Goal: Answer question/provide support: Answer question/provide support

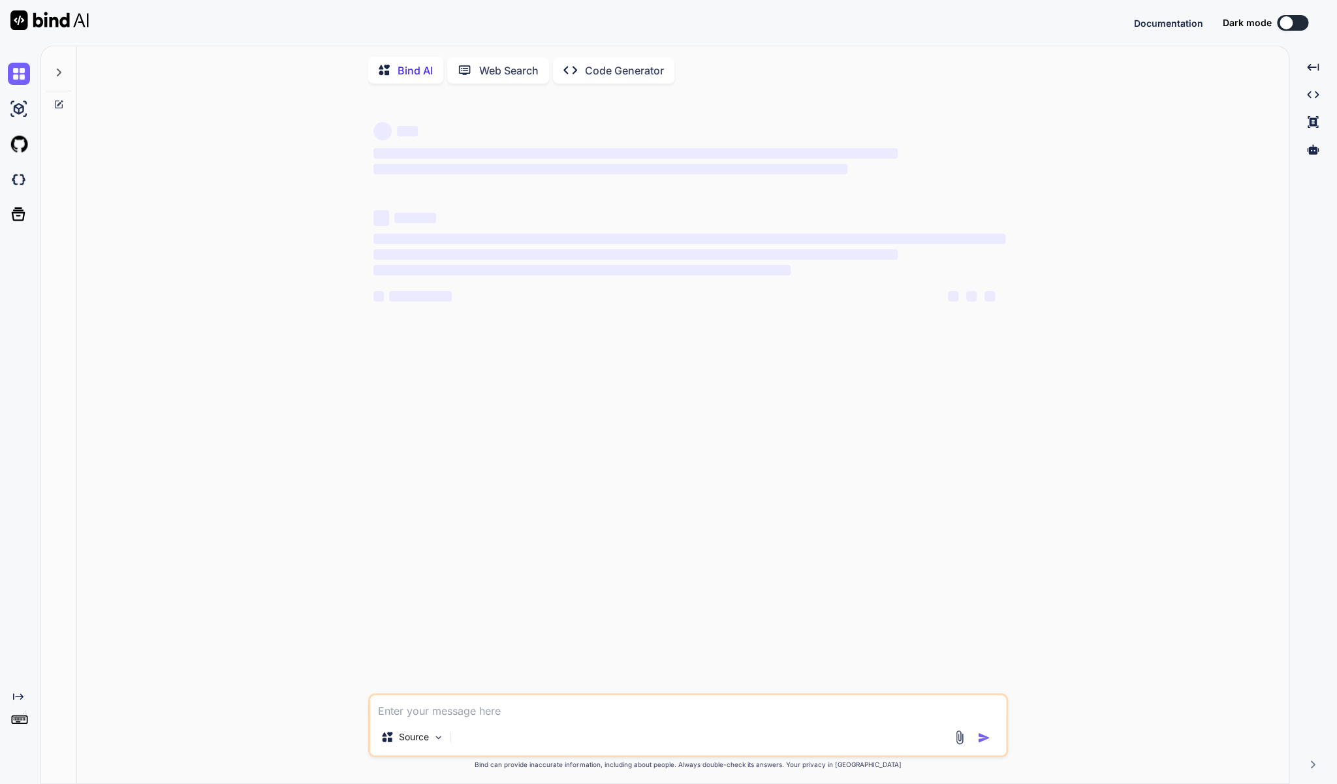
type textarea "x"
click at [419, 705] on textarea at bounding box center [688, 707] width 636 height 24
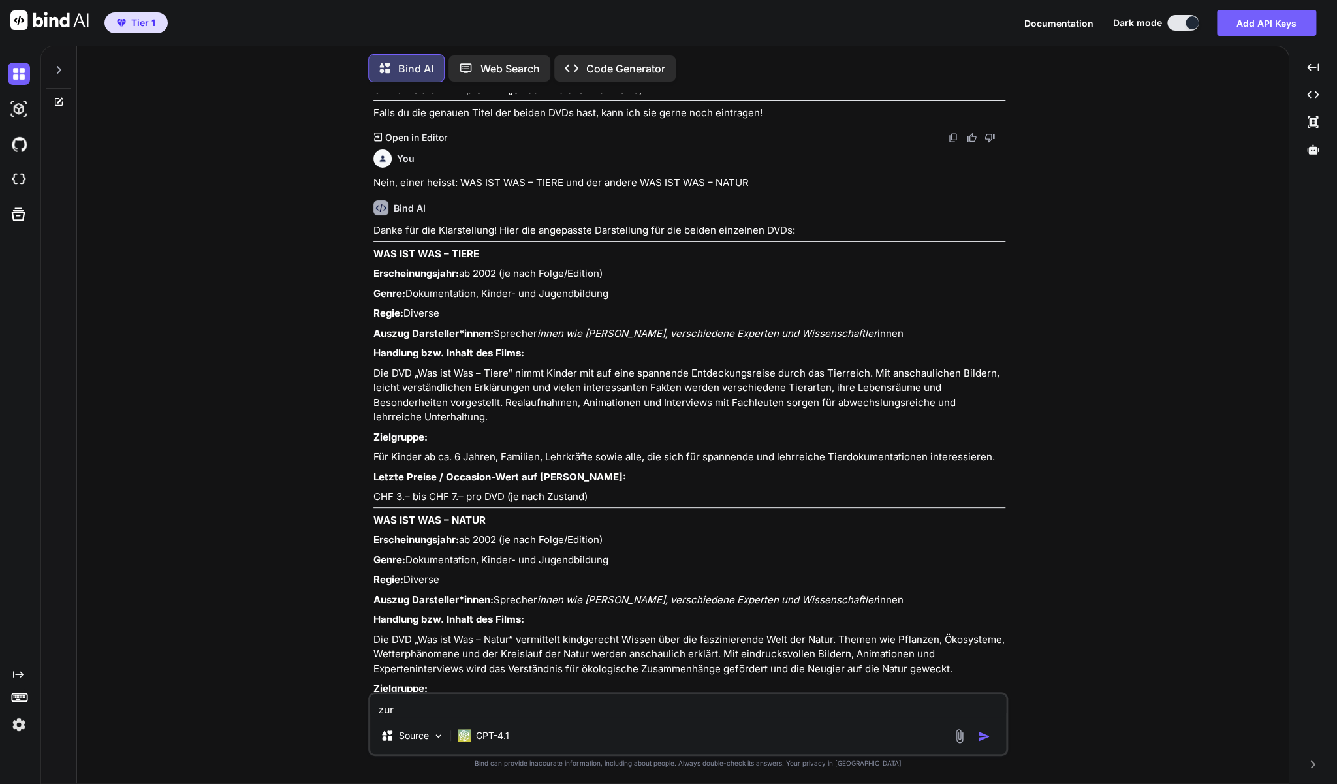
scroll to position [1902, 0]
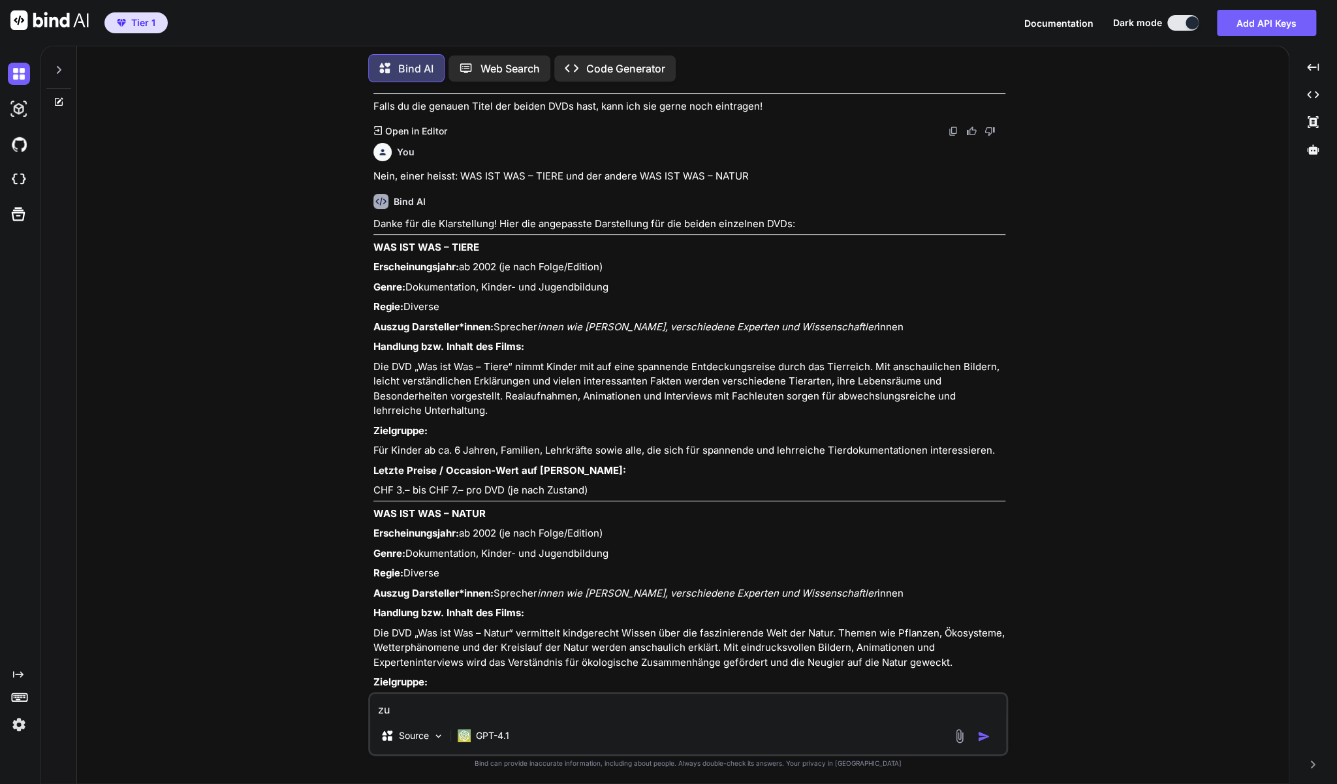
paste textarea "DVD-Film-Set: Save the Last Dance 1 & 2"
type textarea "zu DVD-Film-Set: Save the Last Dance 1 & 2"
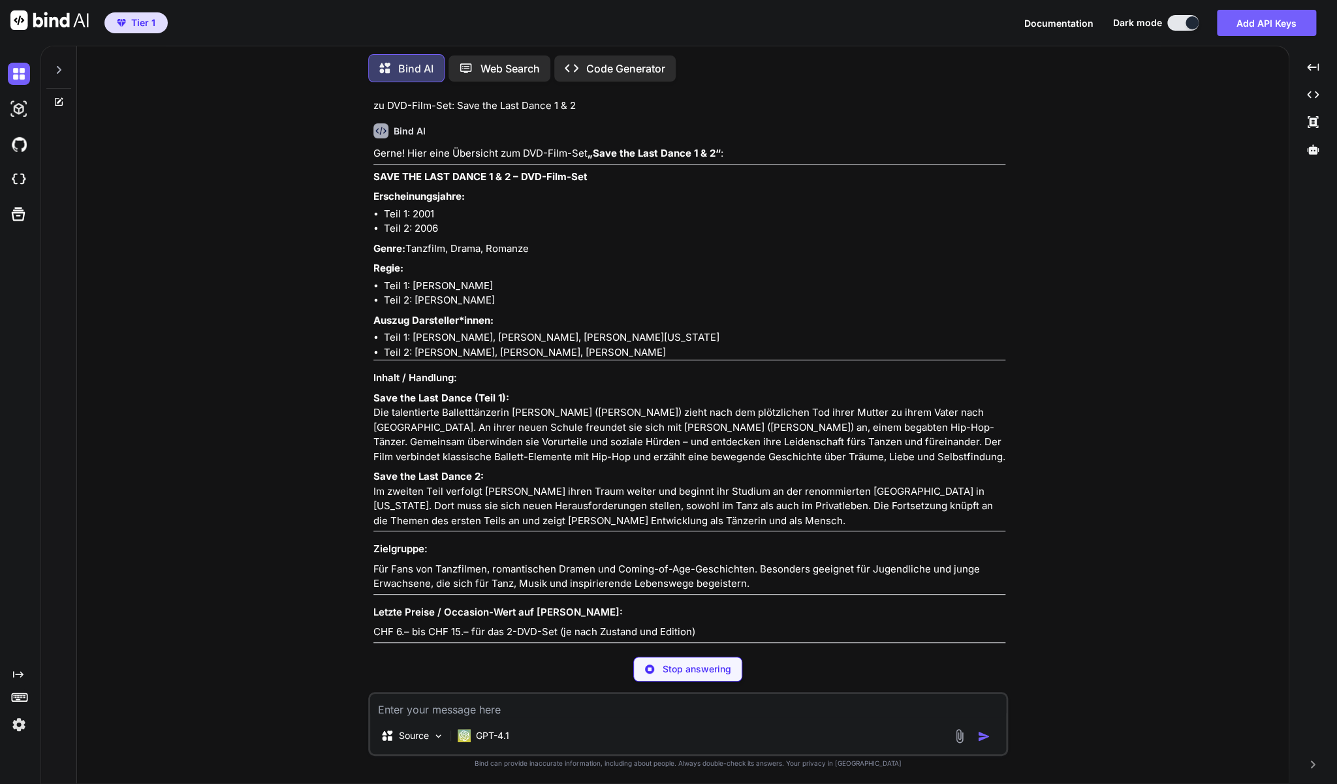
scroll to position [2609, 0]
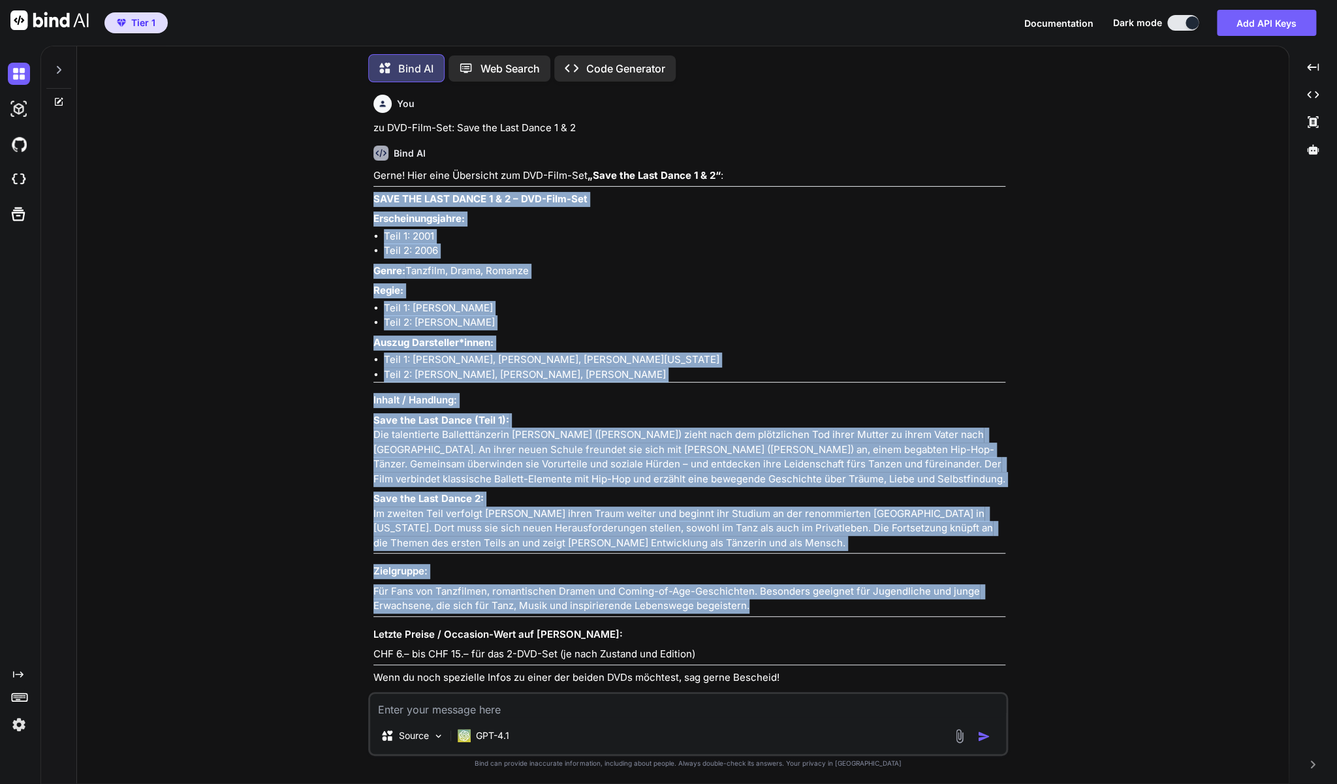
drag, startPoint x: 749, startPoint y: 588, endPoint x: 375, endPoint y: 154, distance: 572.3
click at [375, 168] on div "Gerne! Hier eine Übersicht zum DVD-Film-Set „Save the Last Dance 1 & 2“ : SAVE …" at bounding box center [690, 426] width 632 height 517
copy div "LORE IPS DOLO SITAM 3 & 2 – CON-Adip-Eli Seddoeiusmodtempo: Inci 7: 4560 Utla 4…"
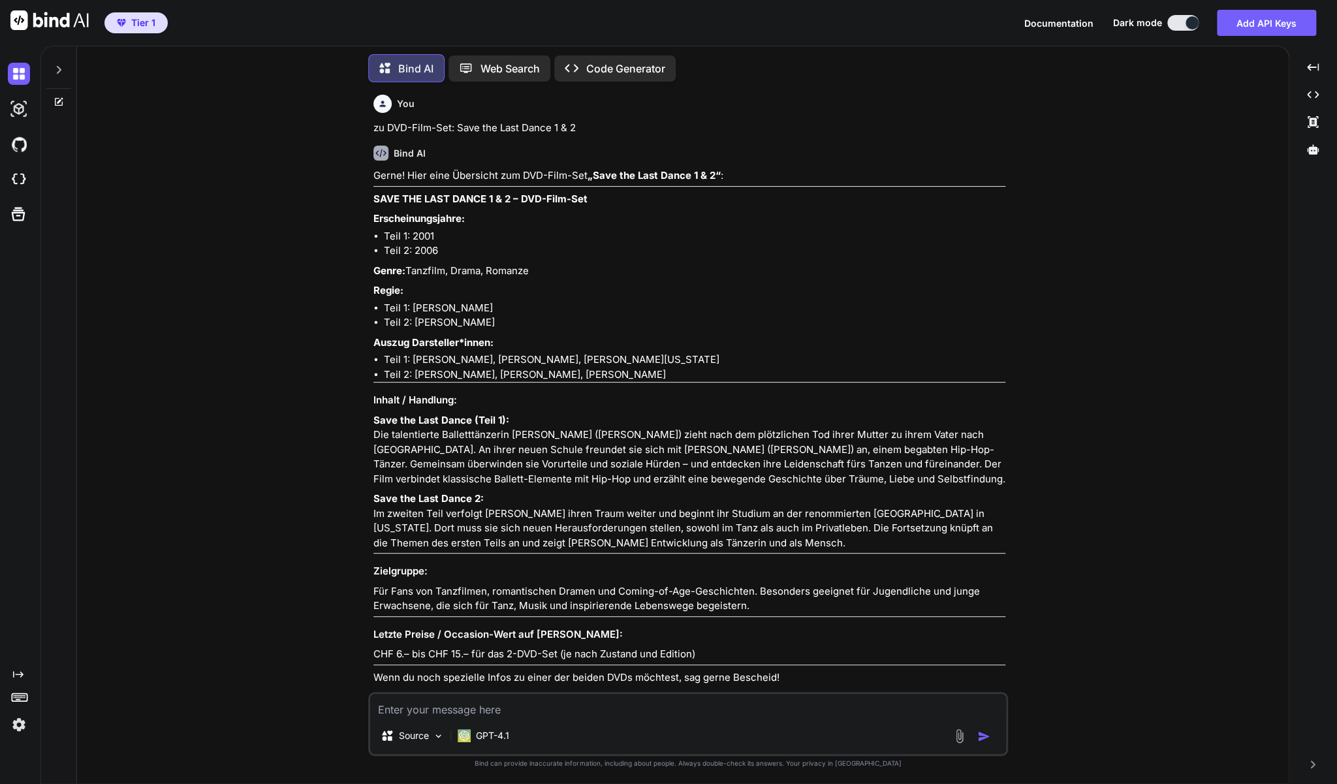
click at [425, 710] on textarea at bounding box center [688, 706] width 636 height 24
paste textarea "DVD-Set: Dirty Dancing 1 + 2"
type textarea "zu DVD-Set: Dirty Dancing 1 + 2"
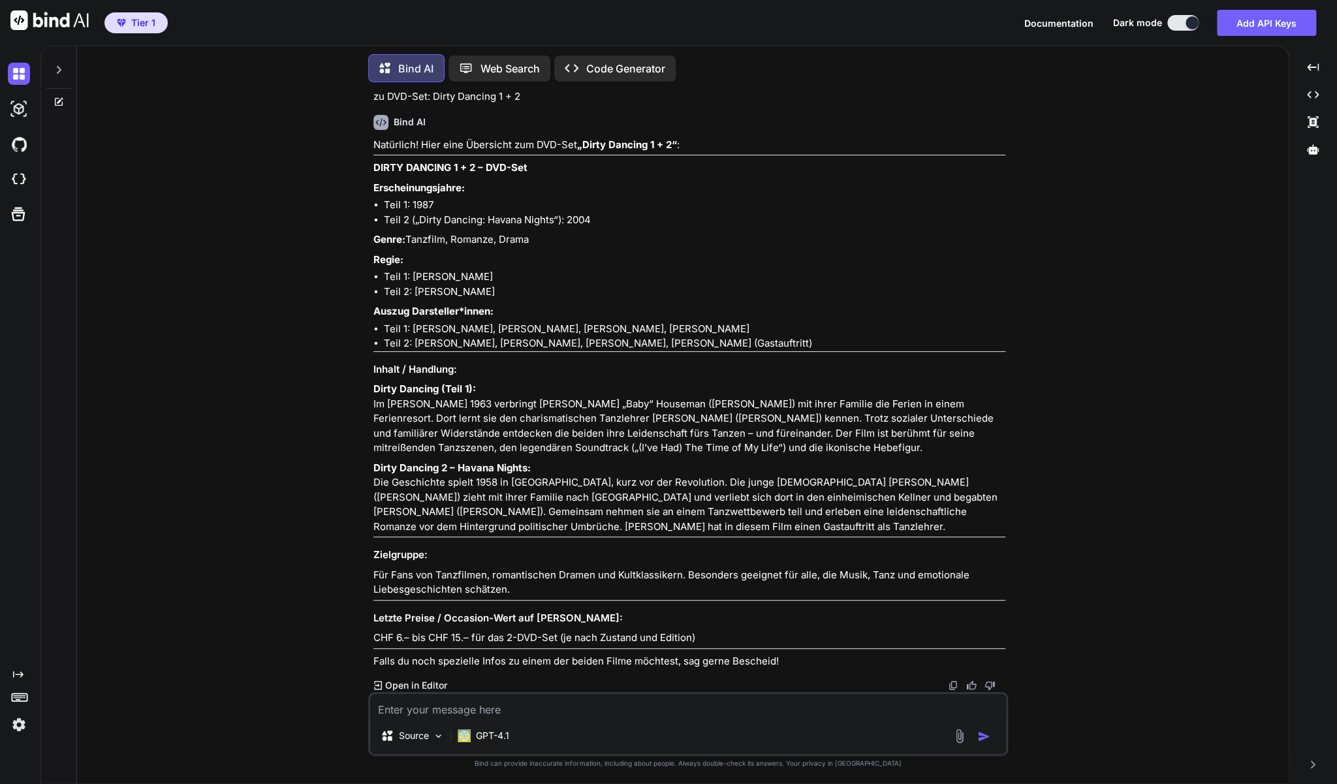
scroll to position [3273, 0]
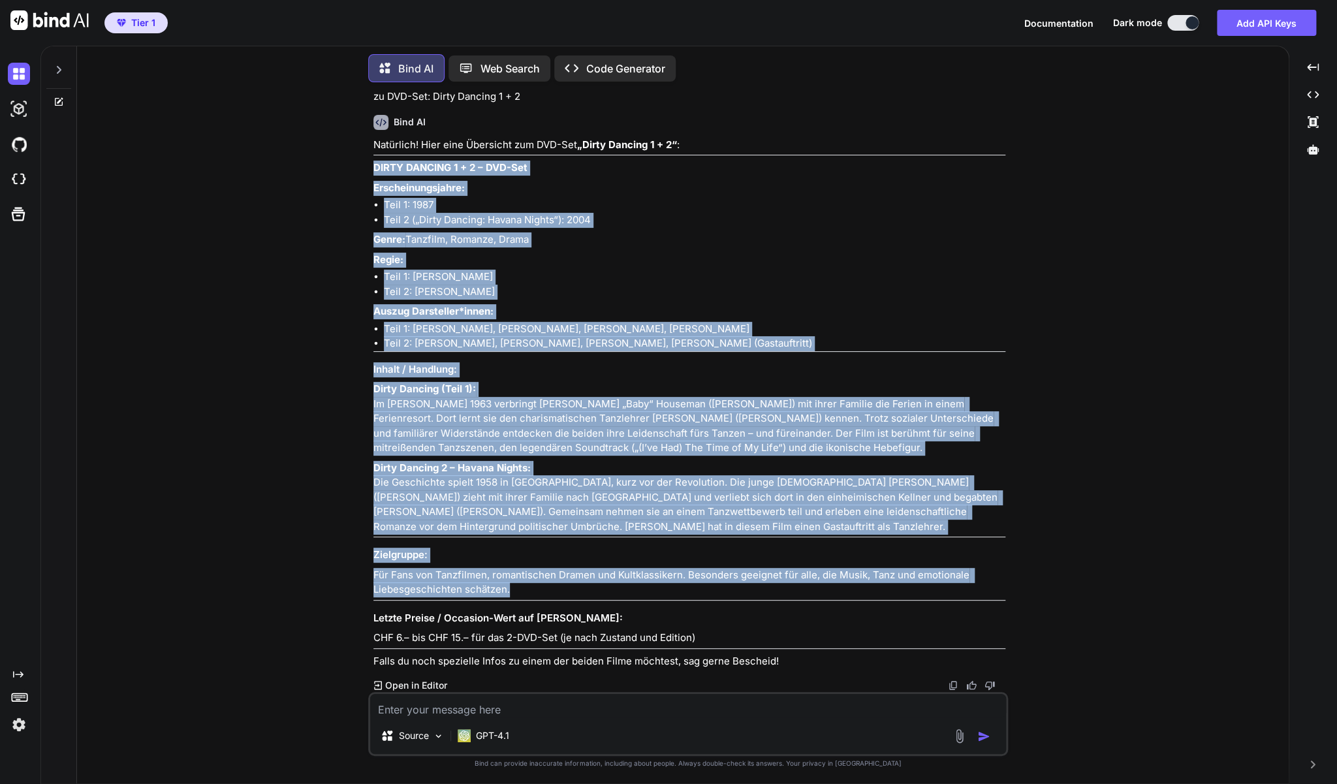
drag, startPoint x: 535, startPoint y: 592, endPoint x: 373, endPoint y: 142, distance: 478.4
click at [373, 142] on div "You Zu Pulp Fiction (DVD - [PERSON_NAME] Collection Kultfilm!) Bind AI PULP FIC…" at bounding box center [689, 392] width 637 height 599
copy div "LOREM IPSUMDO 2 + 1 – SIT-Ame Consecteturadipis: Elit 3: 5317 Sedd 4 („Eiusm Te…"
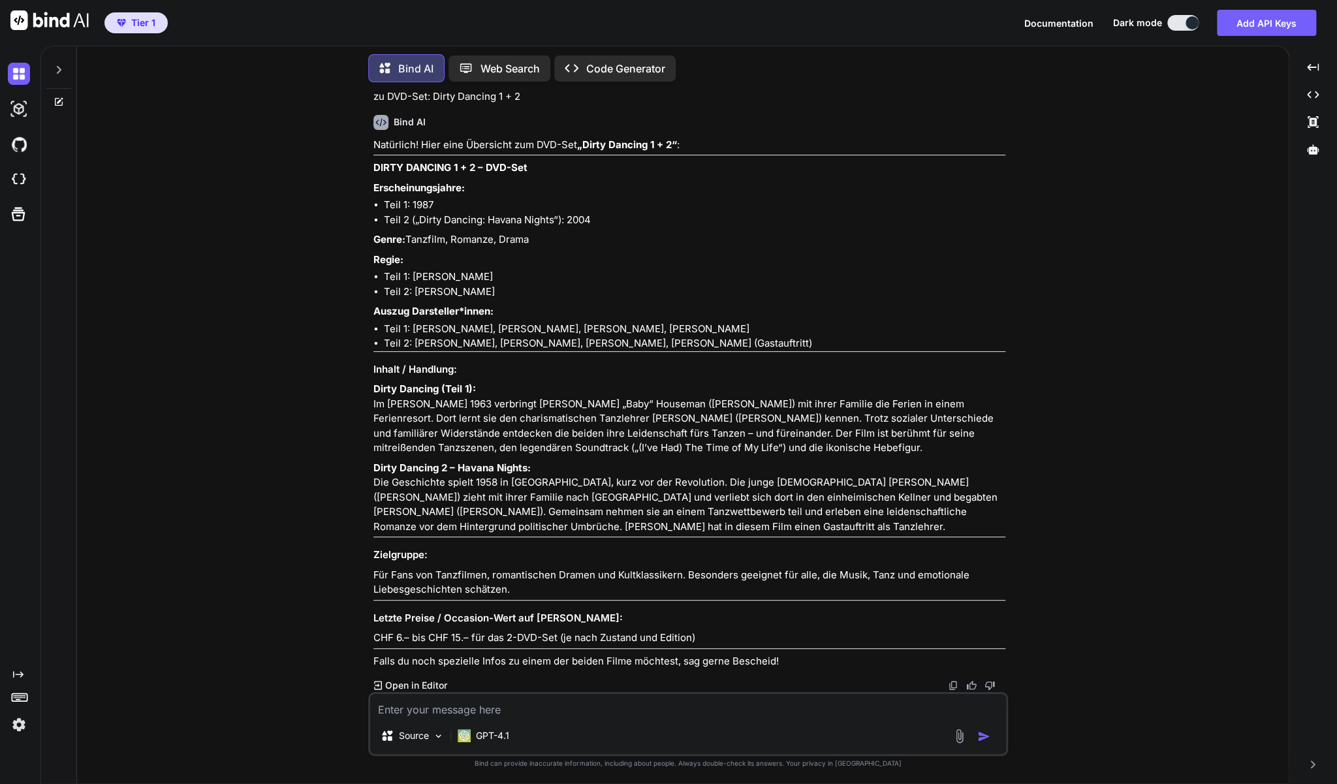
click at [438, 707] on textarea at bounding box center [688, 706] width 636 height 24
paste textarea "Depeche Mode / Devotional-DVD ([PERSON_NAME])"
type textarea "zur DVD: Depeche Mode / Devotional-DVD ([PERSON_NAME])"
click at [978, 739] on img "button" at bounding box center [984, 736] width 13 height 13
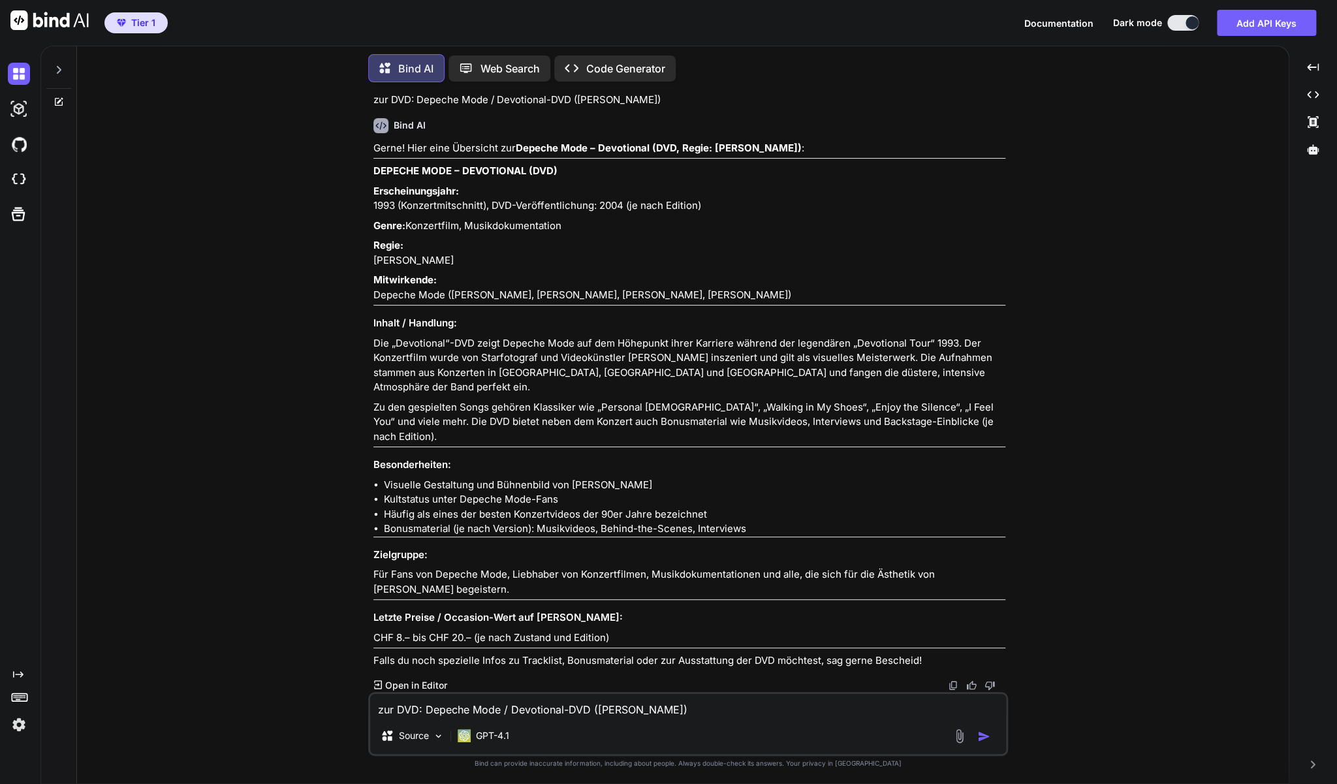
scroll to position [3917, 0]
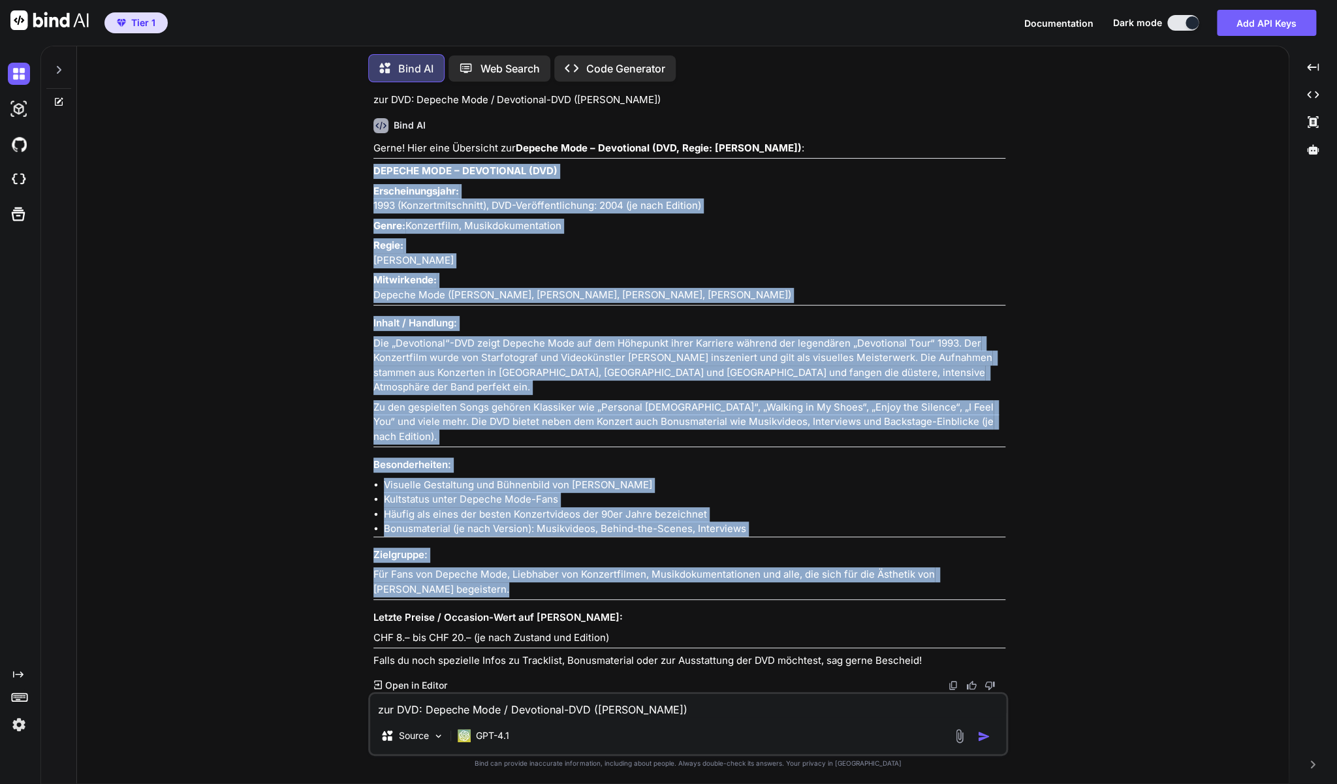
drag, startPoint x: 438, startPoint y: 588, endPoint x: 372, endPoint y: 153, distance: 439.9
click at [372, 153] on div "You Zu Pulp Fiction (DVD - [PERSON_NAME] Collection Kultfilm!) Bind AI PULP FIC…" at bounding box center [689, 392] width 637 height 599
copy div "LOREMIP DOLO – SITAMETCON (ADI) Elitseddoeiusmod: 2635 (Temporincididuntu), LAB…"
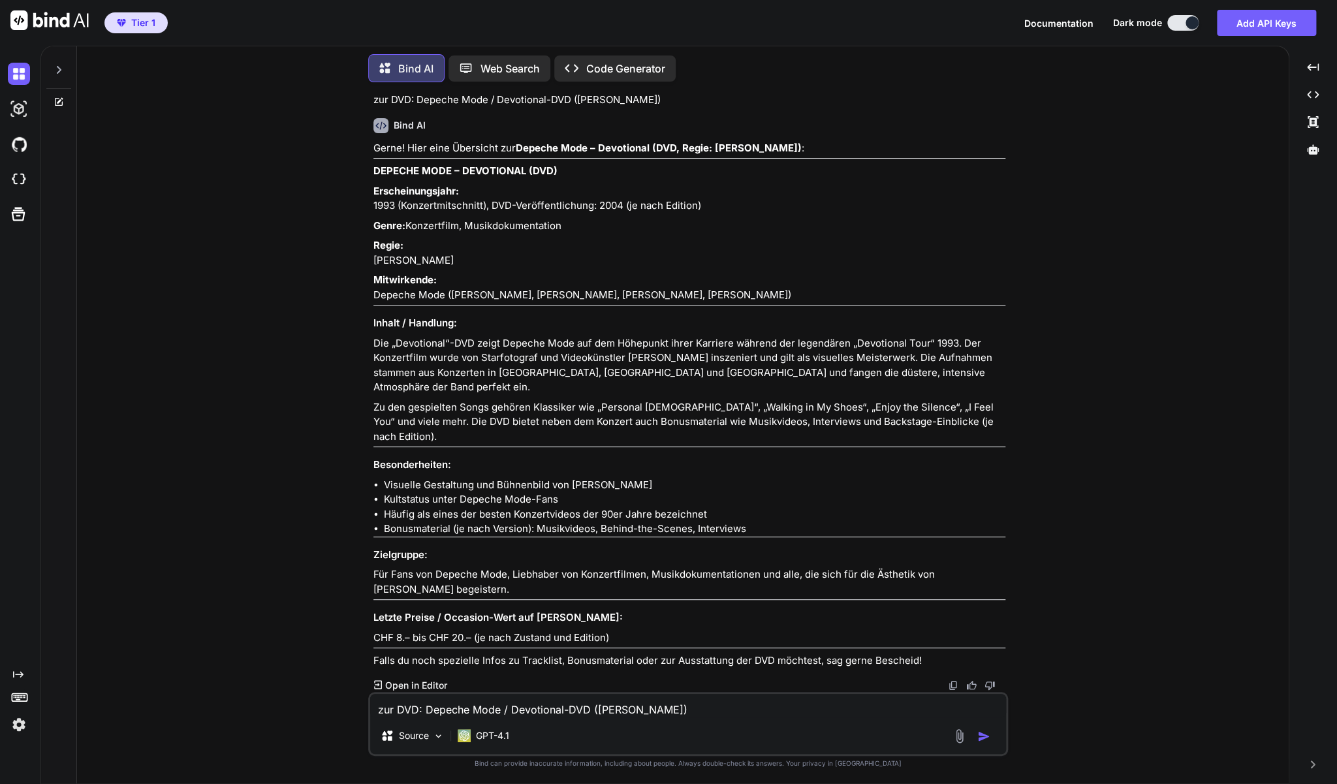
click at [377, 703] on textarea "zur DVD: Depeche Mode / Devotional-DVD ([PERSON_NAME])" at bounding box center [688, 706] width 636 height 24
paste textarea "Das Waldbühnen Konzert (DVD) - Domingo, Netrebko, [GEOGRAPHIC_DATA]"
type textarea "zur DVD: Das Waldbühnen Konzert (DVD) - Domingo, Netrebko, [GEOGRAPHIC_DATA]"
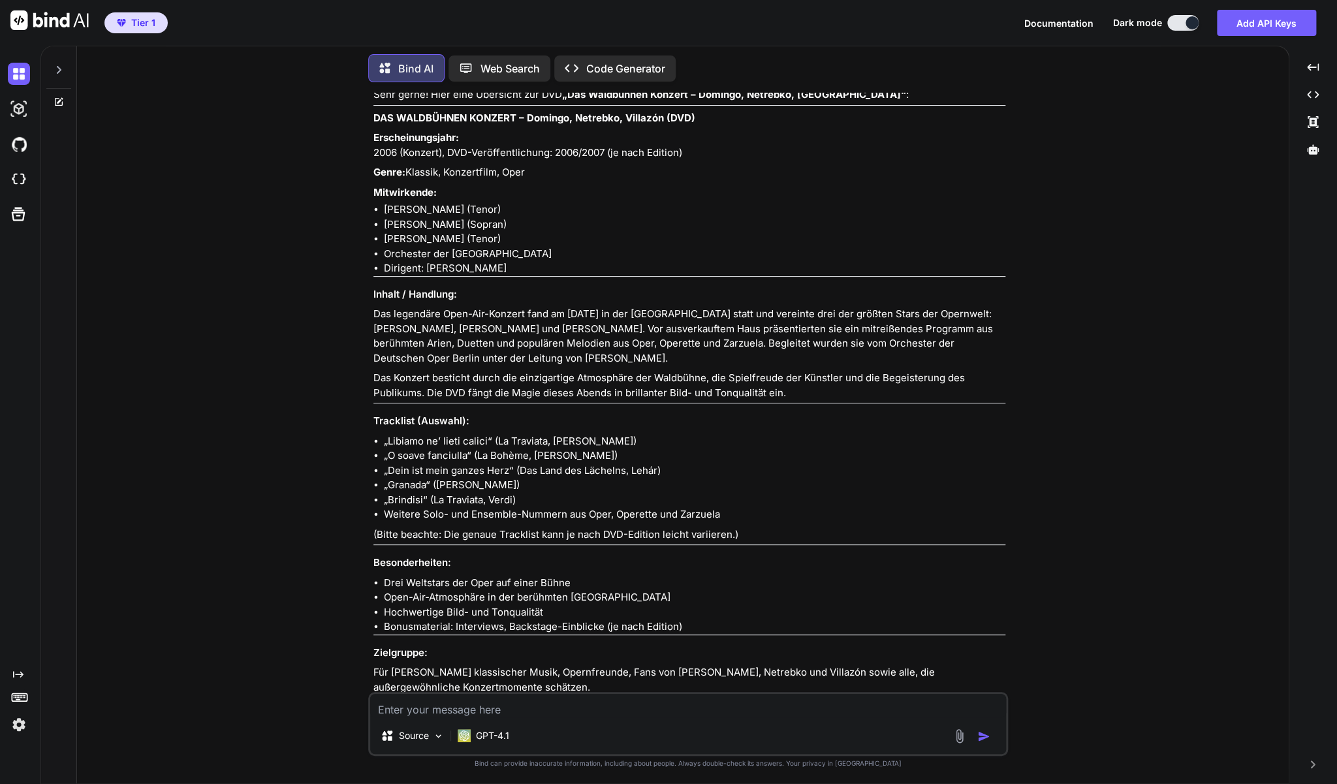
scroll to position [4547, 0]
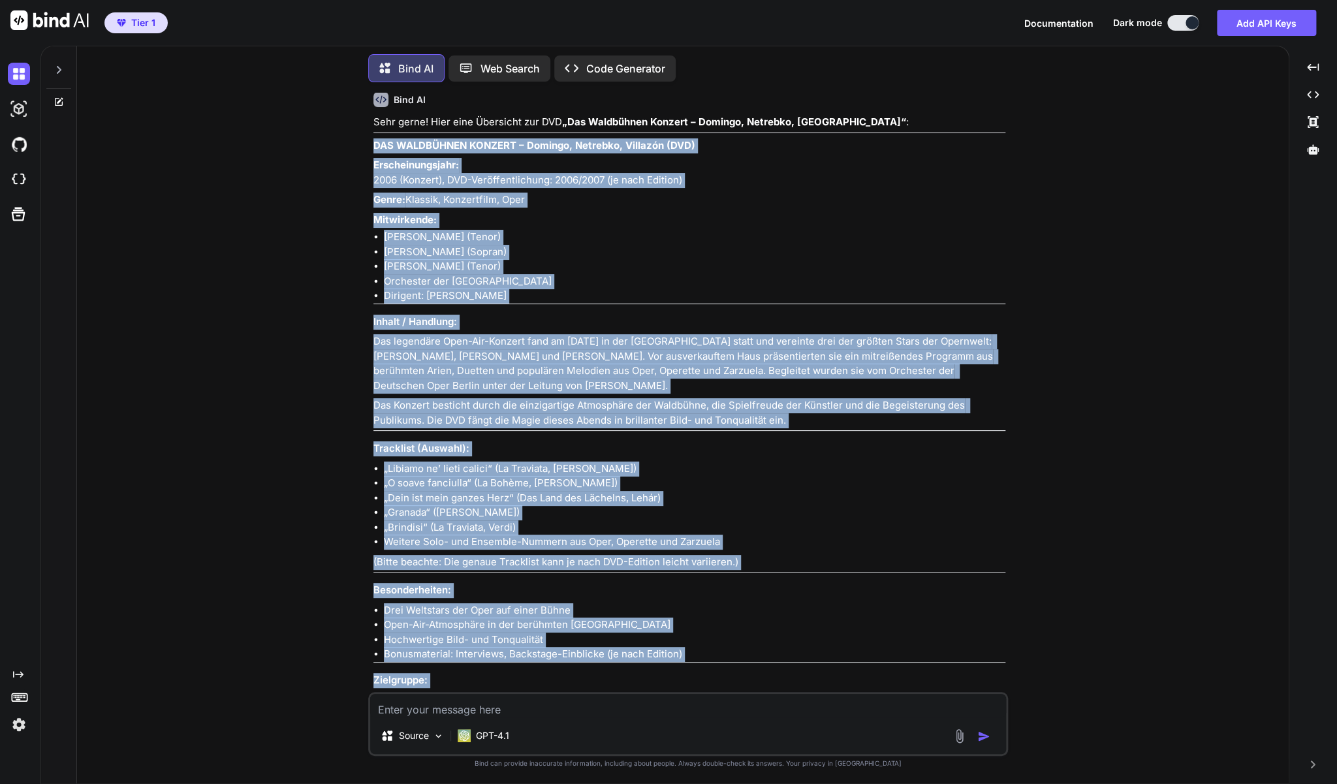
drag, startPoint x: 532, startPoint y: 646, endPoint x: 372, endPoint y: 176, distance: 496.0
click at [372, 176] on div "You Zu Pulp Fiction (DVD - [PERSON_NAME] Collection Kultfilm!) Bind AI PULP FIC…" at bounding box center [689, 392] width 637 height 599
copy div "LOR IPSUMDOLOR SITAMET – Consect, Adipisci, Elitsedd (EIU) Temporincididunt: 54…"
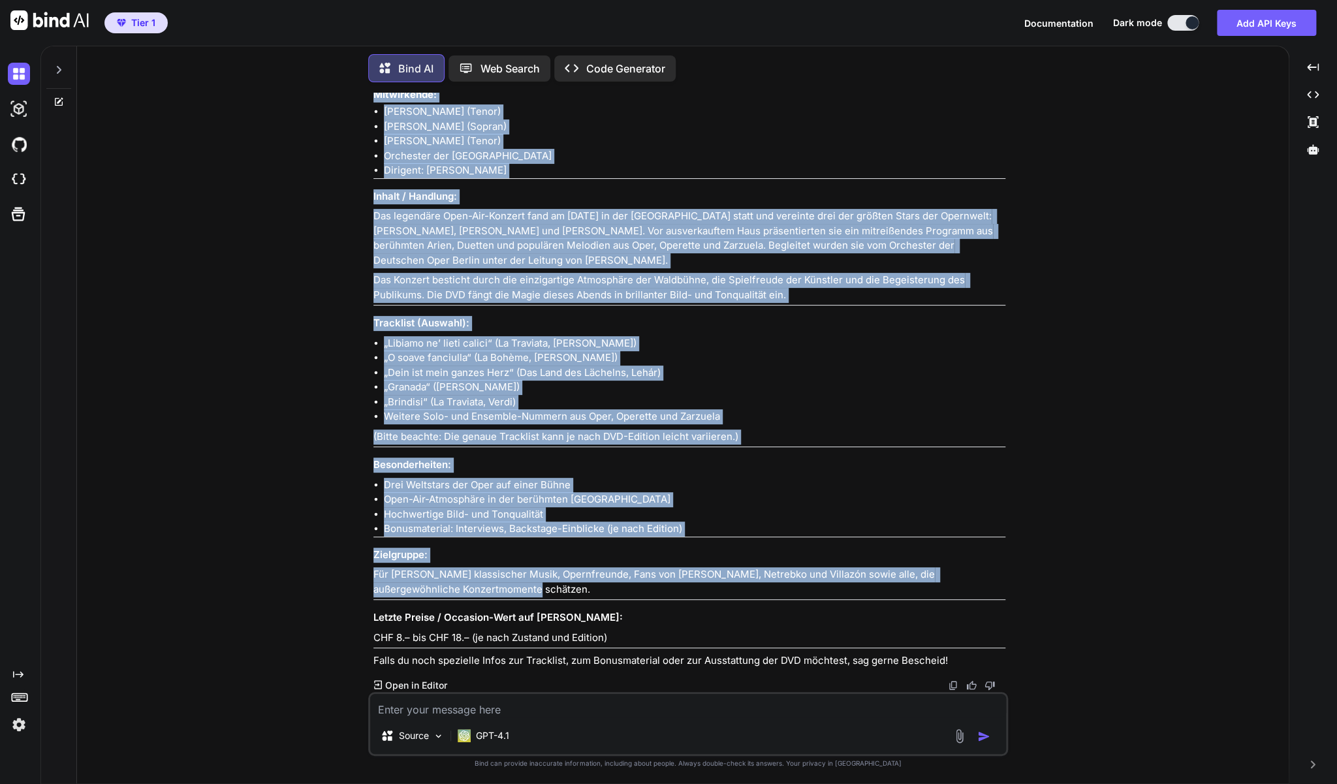
scroll to position [4713, 0]
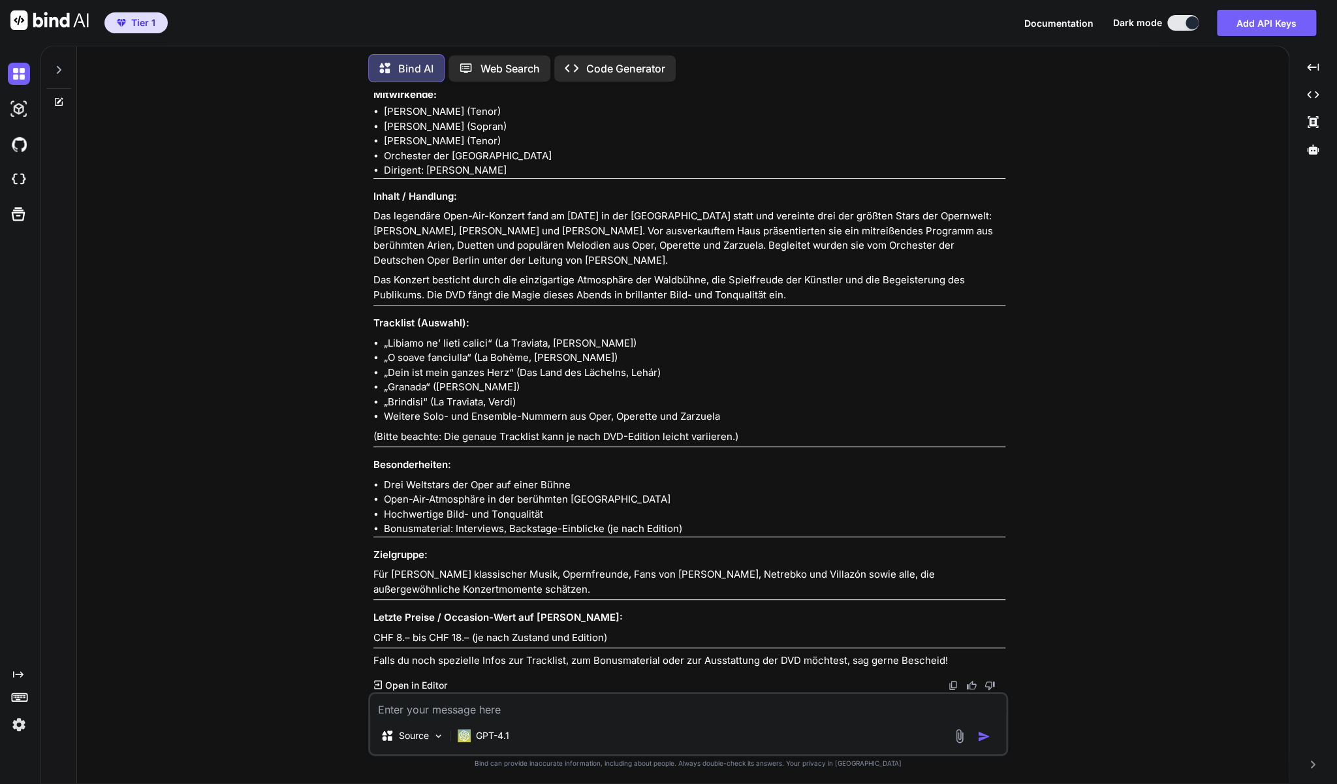
click at [518, 710] on textarea at bounding box center [688, 706] width 636 height 24
type textarea "Kannst Du es wieder in der vorhergehenden Darstellung - wie definiert ausgeben?"
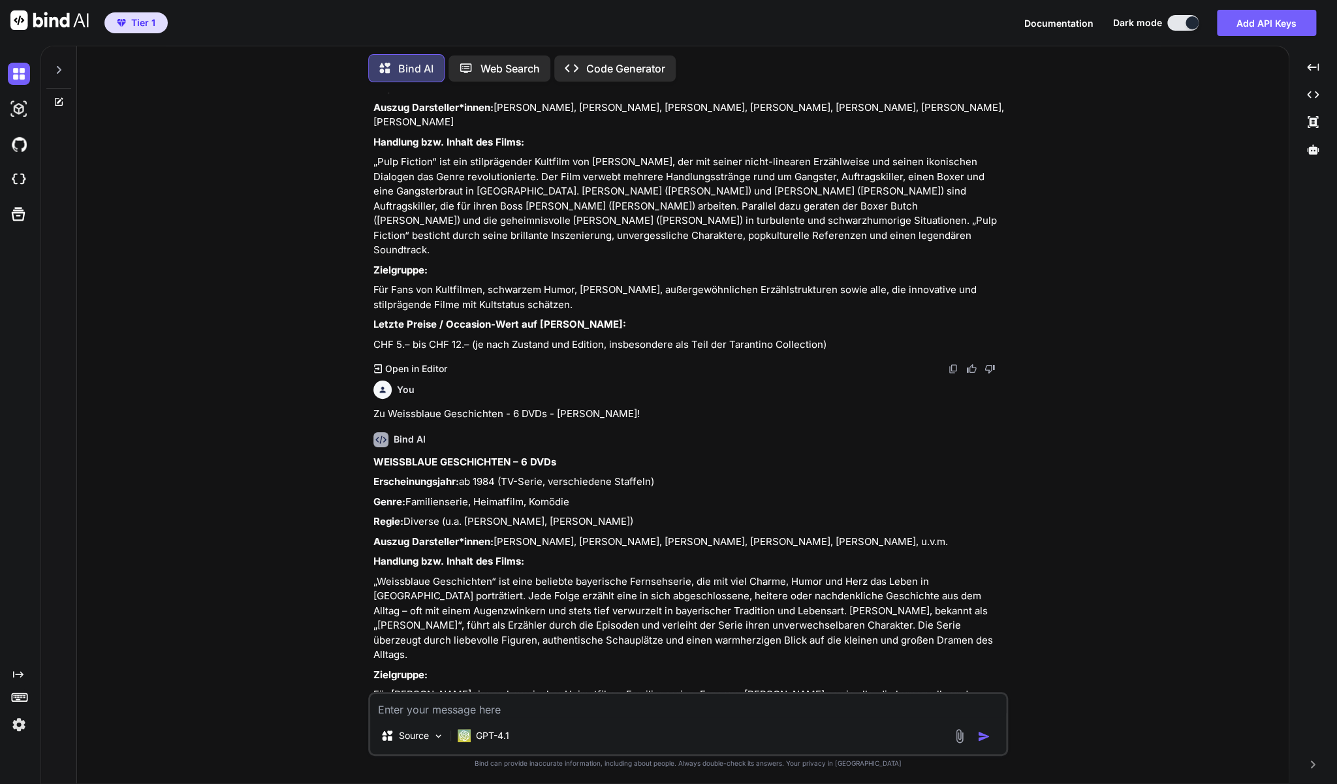
scroll to position [152, 0]
click at [57, 67] on icon at bounding box center [59, 70] width 10 height 10
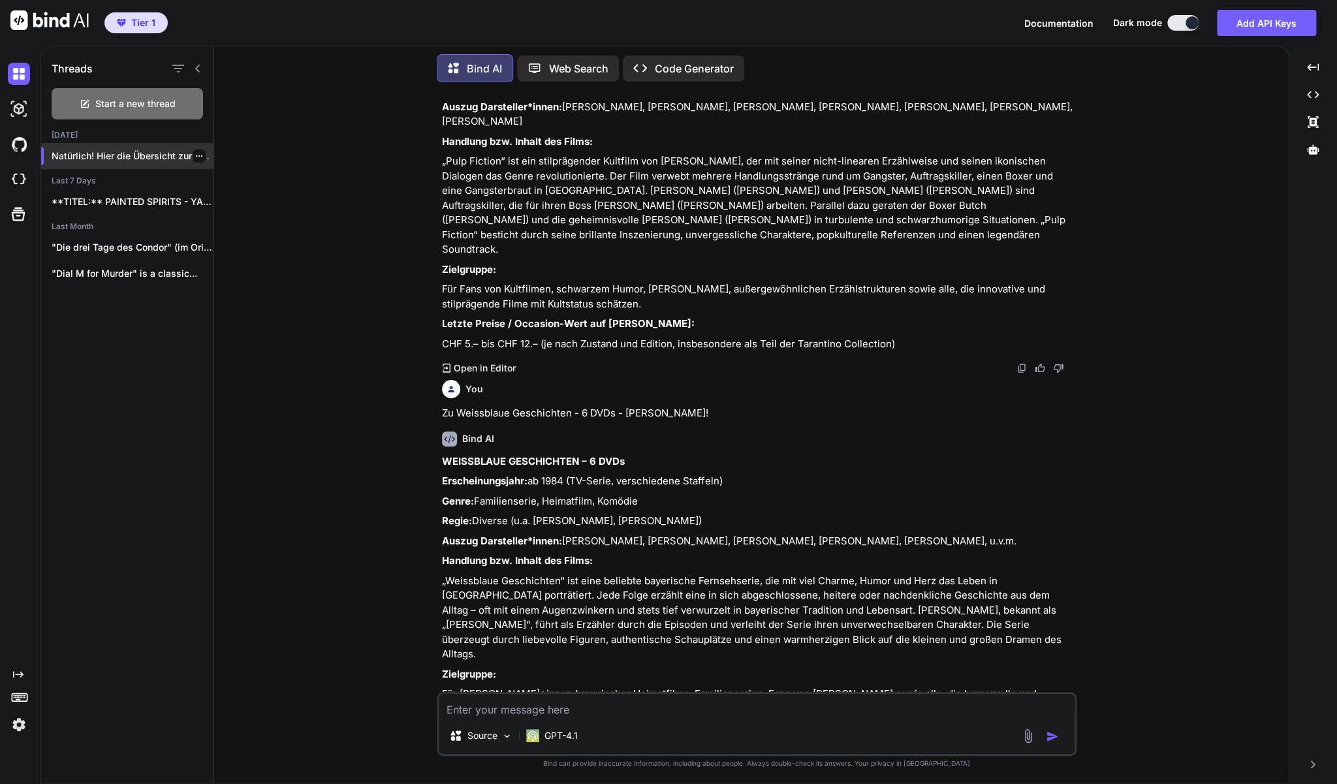
click at [151, 155] on p "Natürlich! Hier die Übersicht zur DVD **..." at bounding box center [133, 156] width 162 height 13
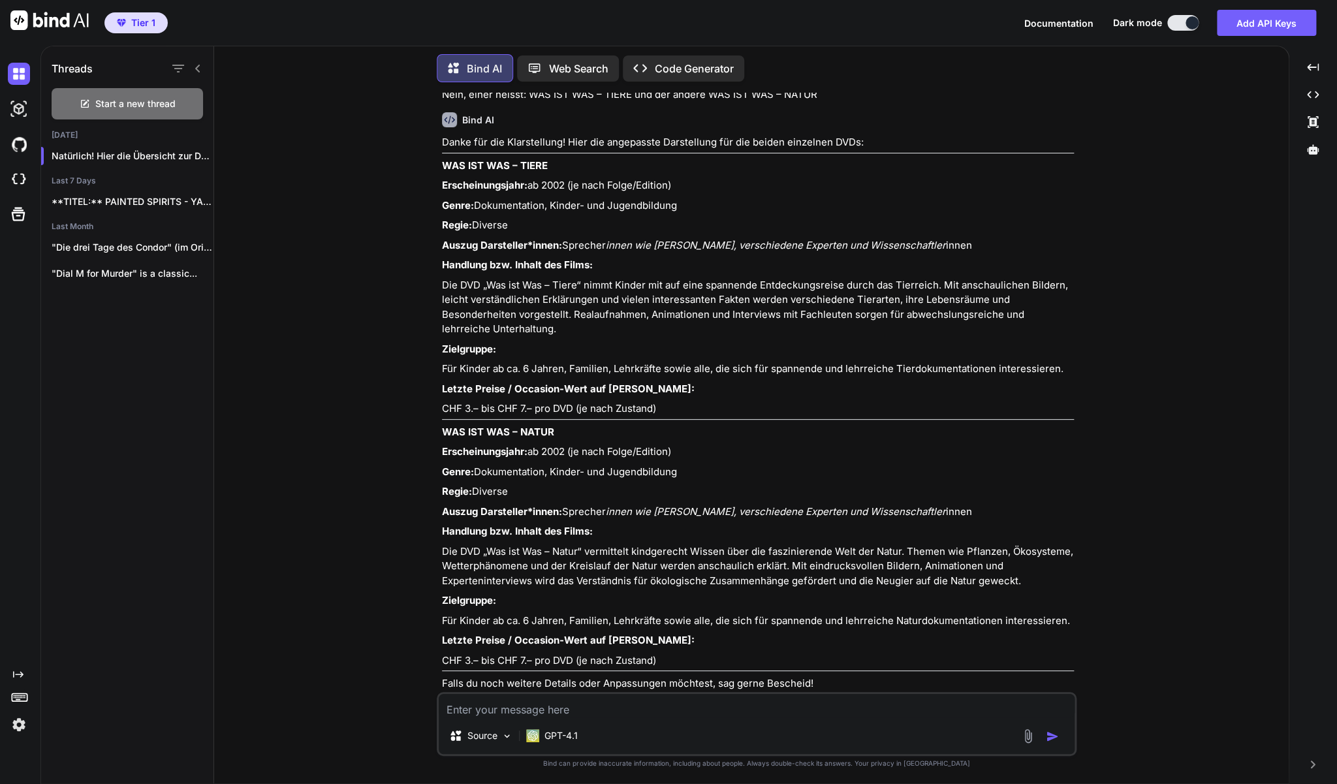
scroll to position [1979, 0]
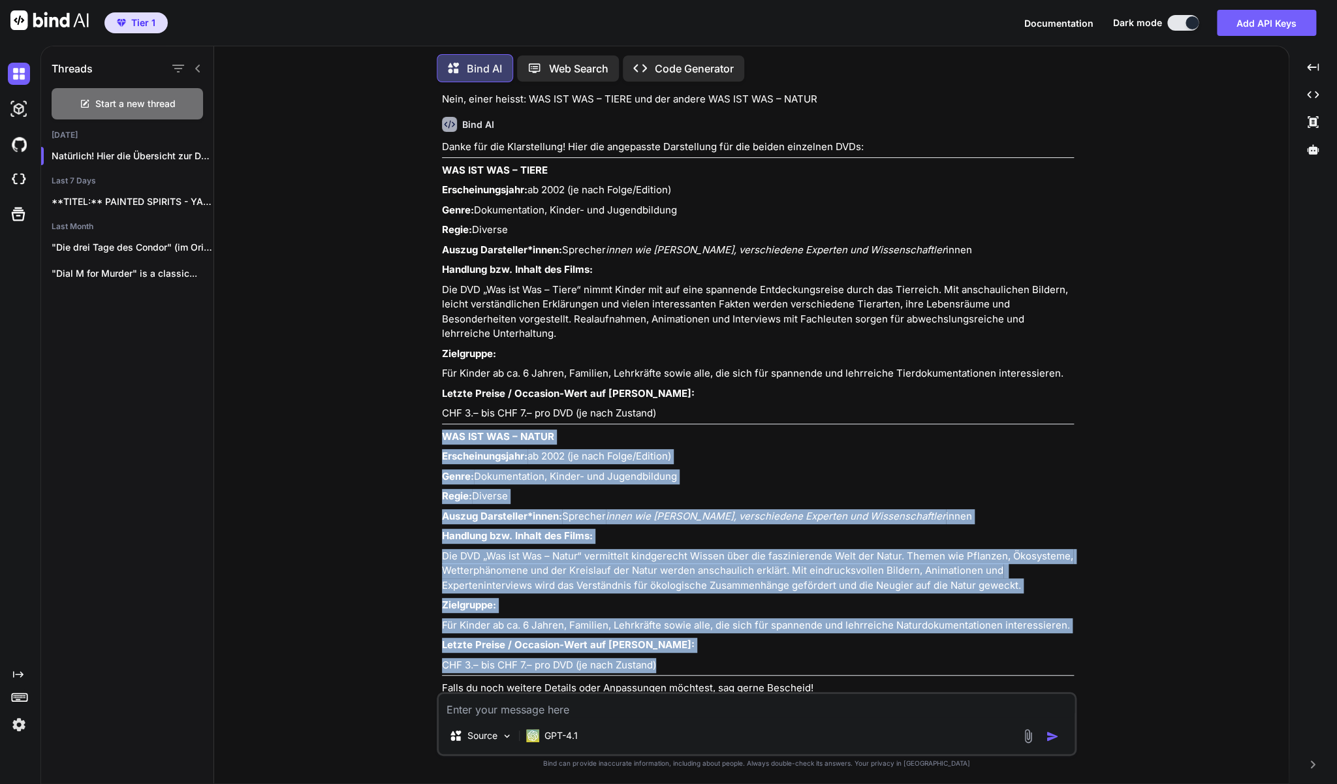
drag, startPoint x: 680, startPoint y: 620, endPoint x: 445, endPoint y: 392, distance: 327.4
click at [445, 392] on div "Danke für die Klarstellung! Hier die angepasste Darstellung für die beiden einz…" at bounding box center [758, 418] width 632 height 556
copy div "WAS IST WAS – NATUR Erscheinungsjahr: ab 2002 (je nach Folge/Edition) Genre: Do…"
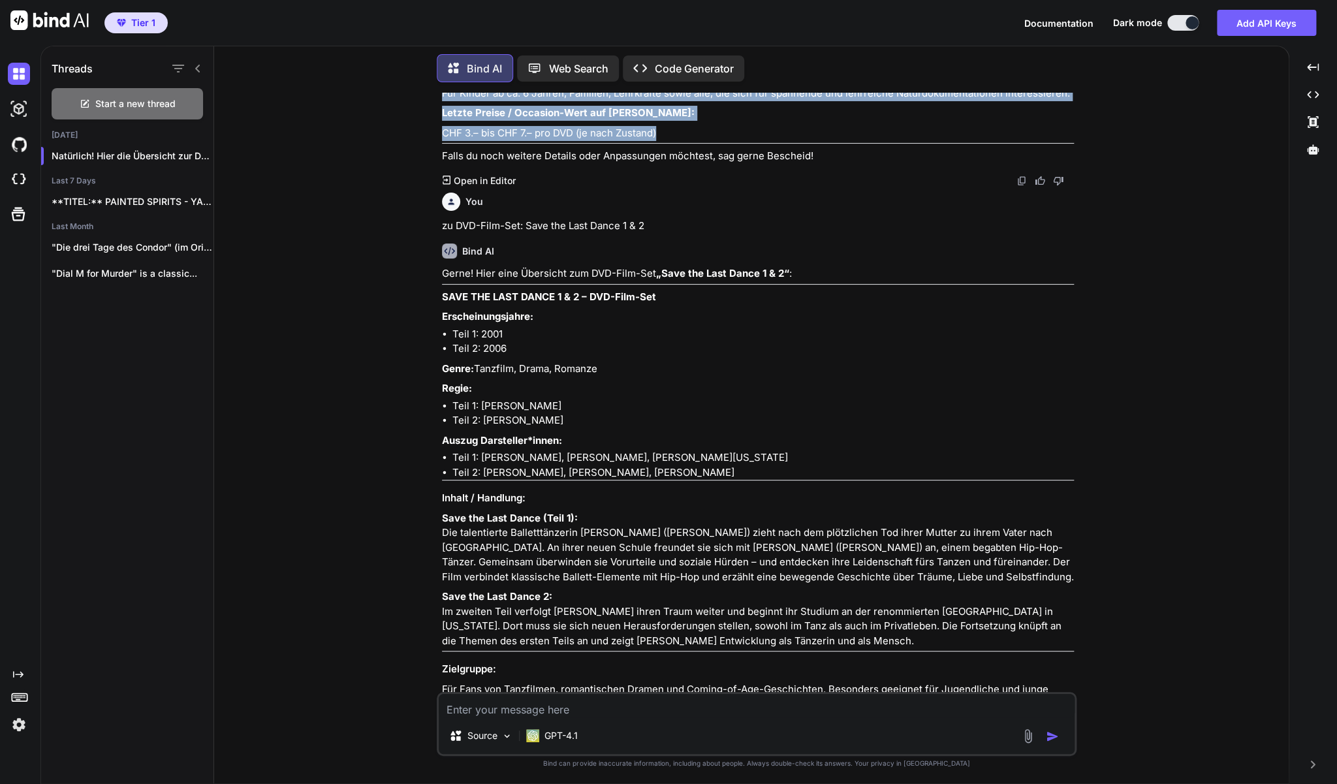
scroll to position [2512, 0]
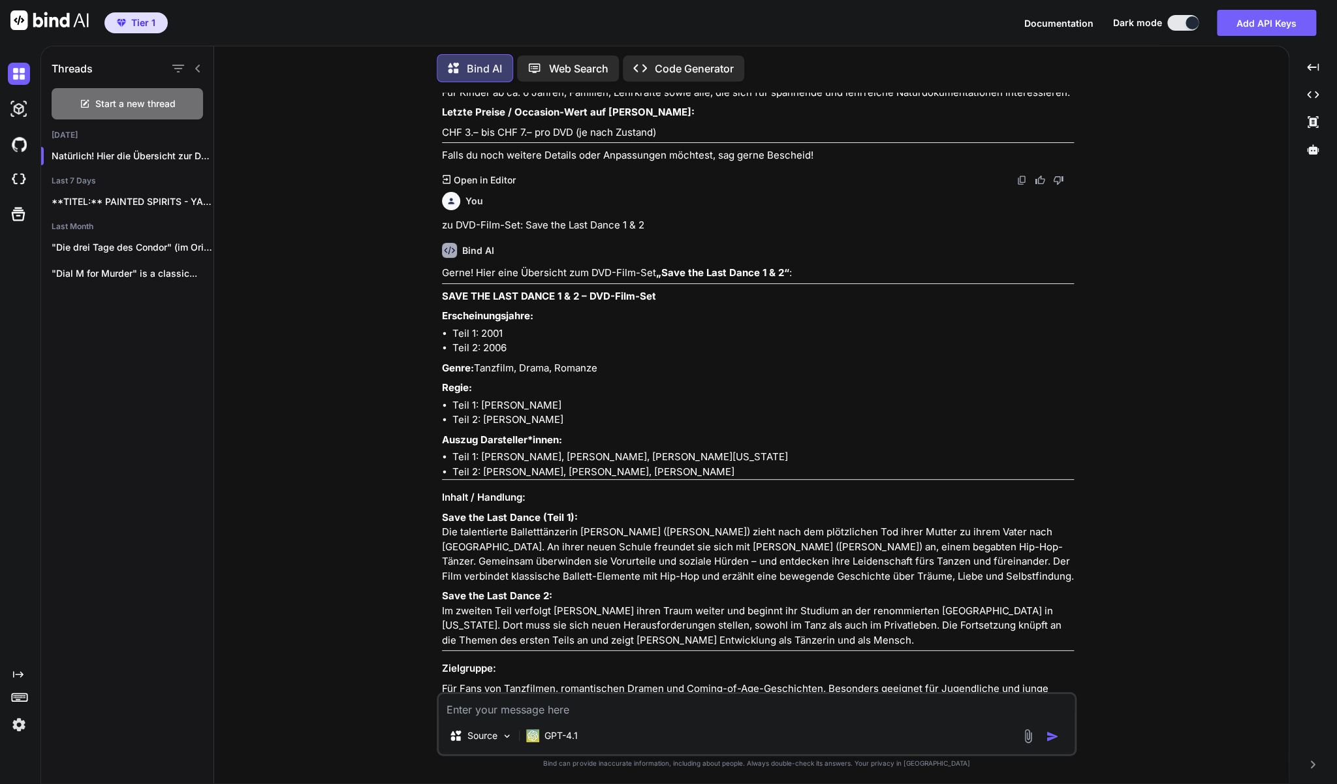
click at [525, 717] on textarea at bounding box center [757, 706] width 636 height 24
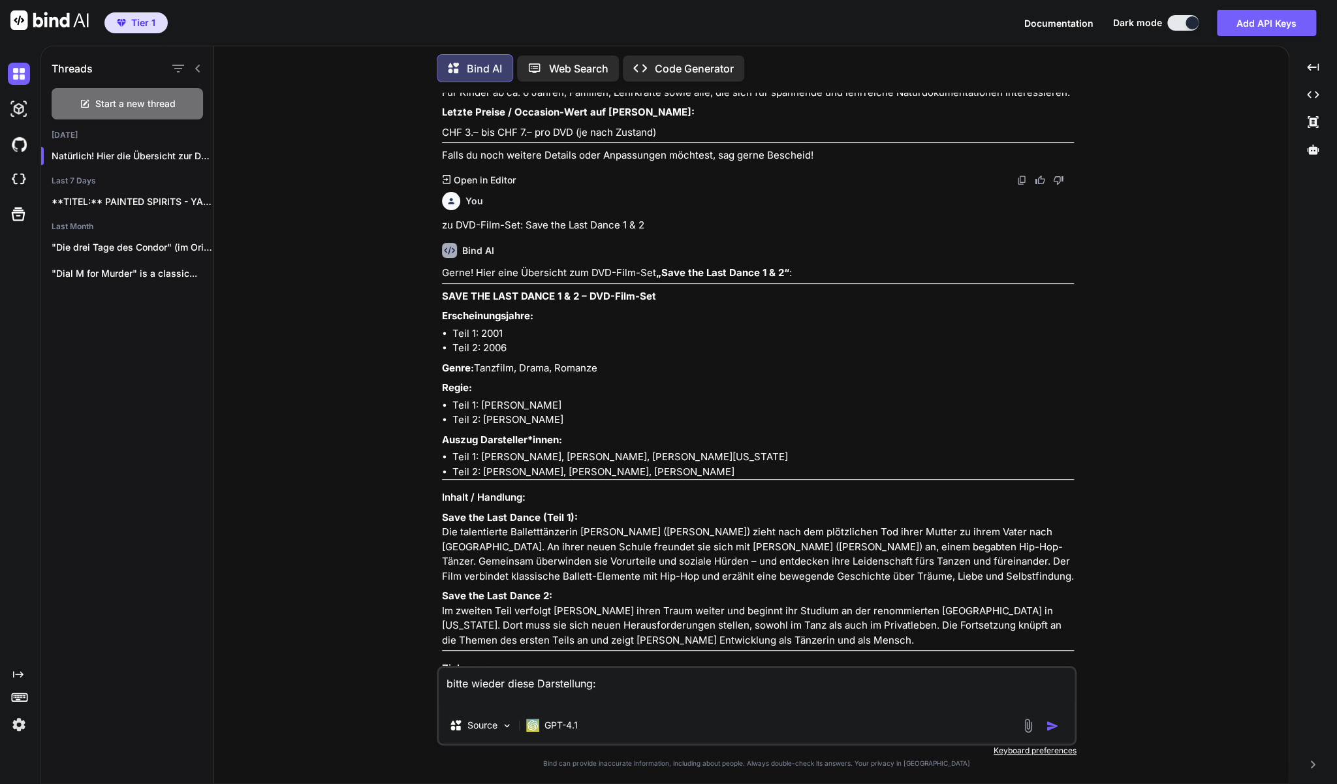
paste textarea "WAS IST WAS – NATUR Erscheinungsjahr: ab 2002 (je nach Folge/Edition) Genre: Do…"
type textarea "bitte wieder diese Darstellung: WAS IST WAS – NATUR Erscheinungsjahr: ab 2002 (…"
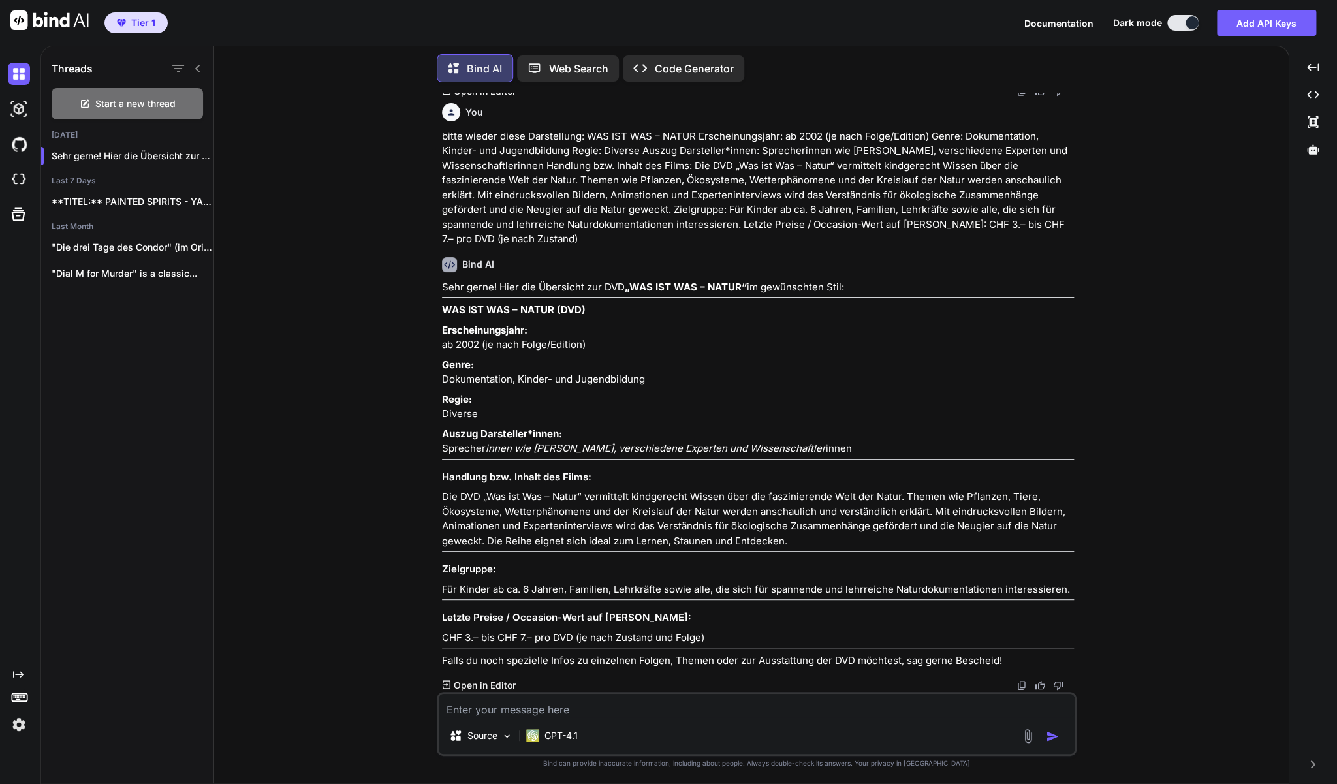
scroll to position [5974, 0]
click at [199, 155] on icon "button" at bounding box center [199, 156] width 8 height 8
click at [222, 206] on span "Delete" at bounding box center [234, 207] width 28 height 13
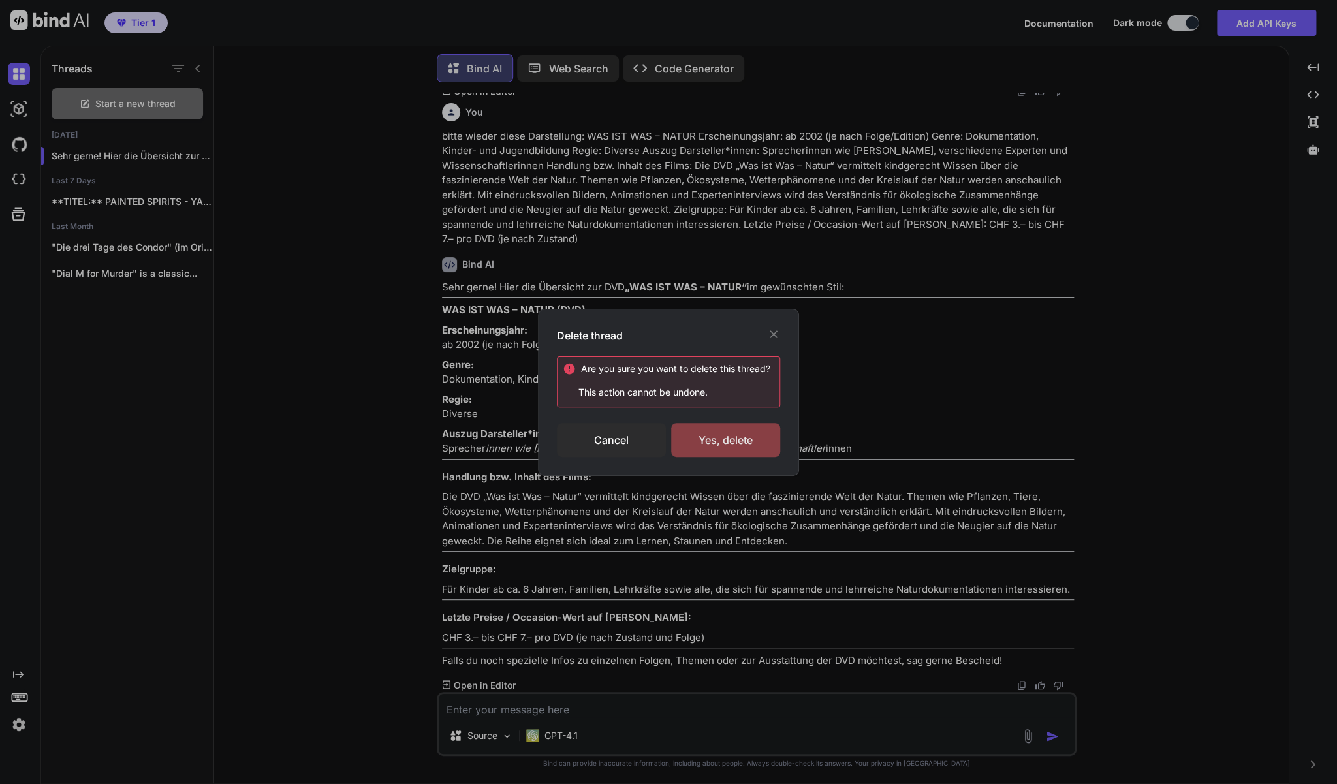
click at [709, 439] on div "Yes, delete" at bounding box center [725, 440] width 109 height 34
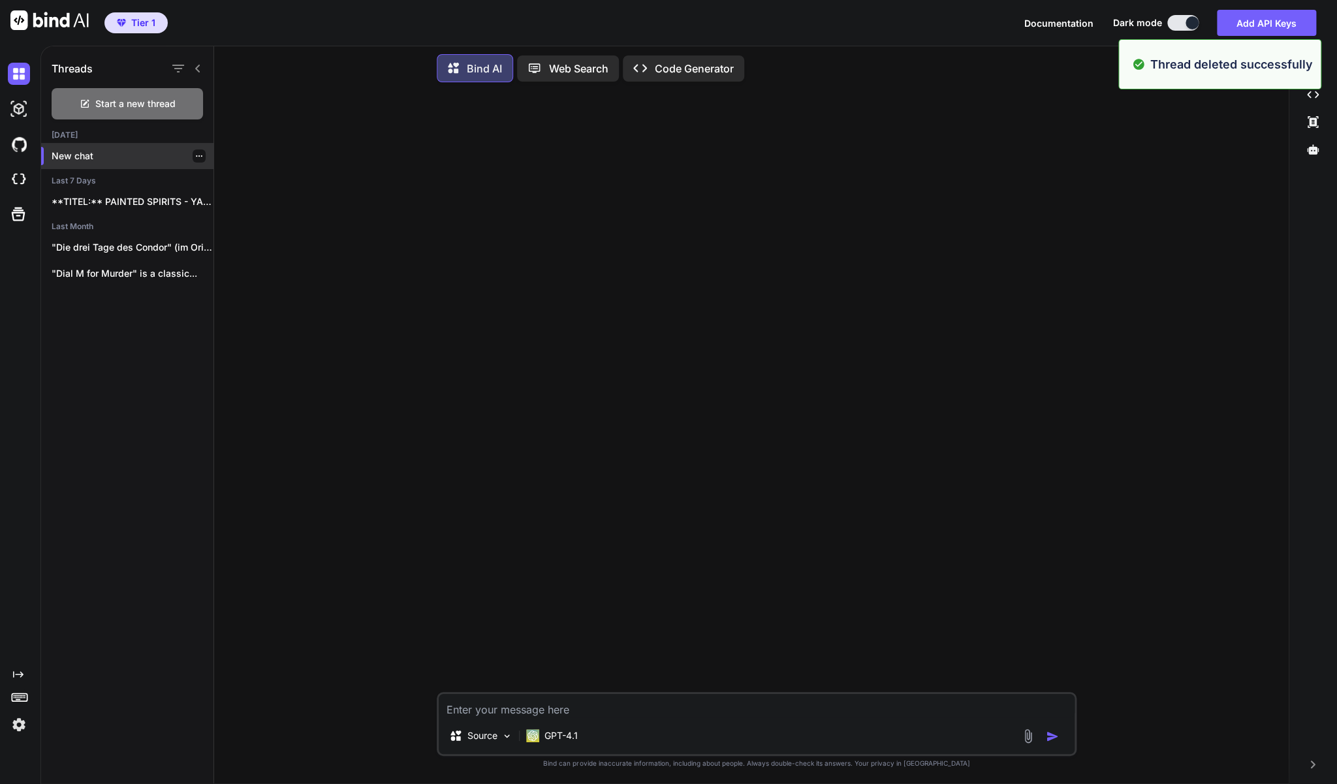
click at [80, 157] on p "New chat" at bounding box center [133, 156] width 162 height 13
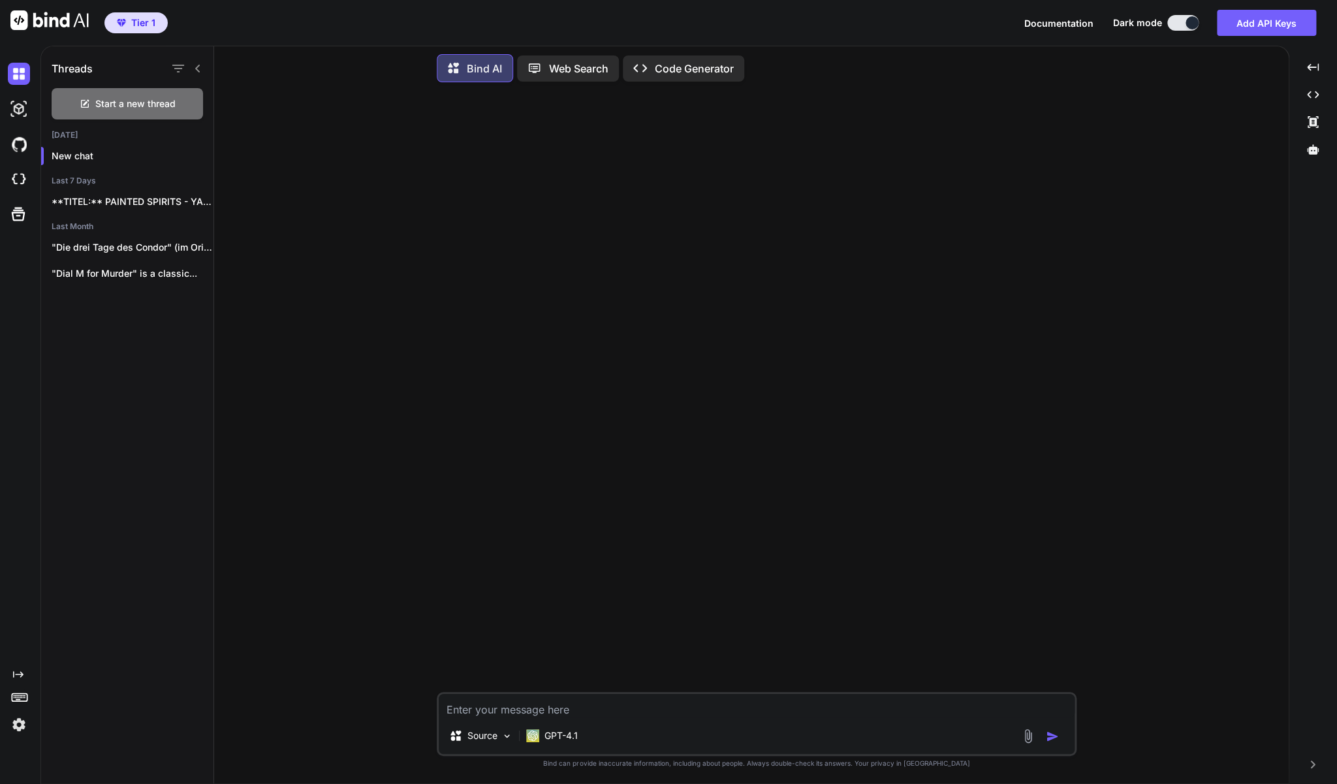
click at [543, 714] on textarea at bounding box center [757, 706] width 636 height 24
paste textarea "Ich verkaufe DVDs und Blu-ray Discs auf [DOMAIN_NAME] in der [GEOGRAPHIC_DATA].…"
type textarea "Ich verkaufe DVDs und Blu-ray Discs auf [DOMAIN_NAME] in der [GEOGRAPHIC_DATA].…"
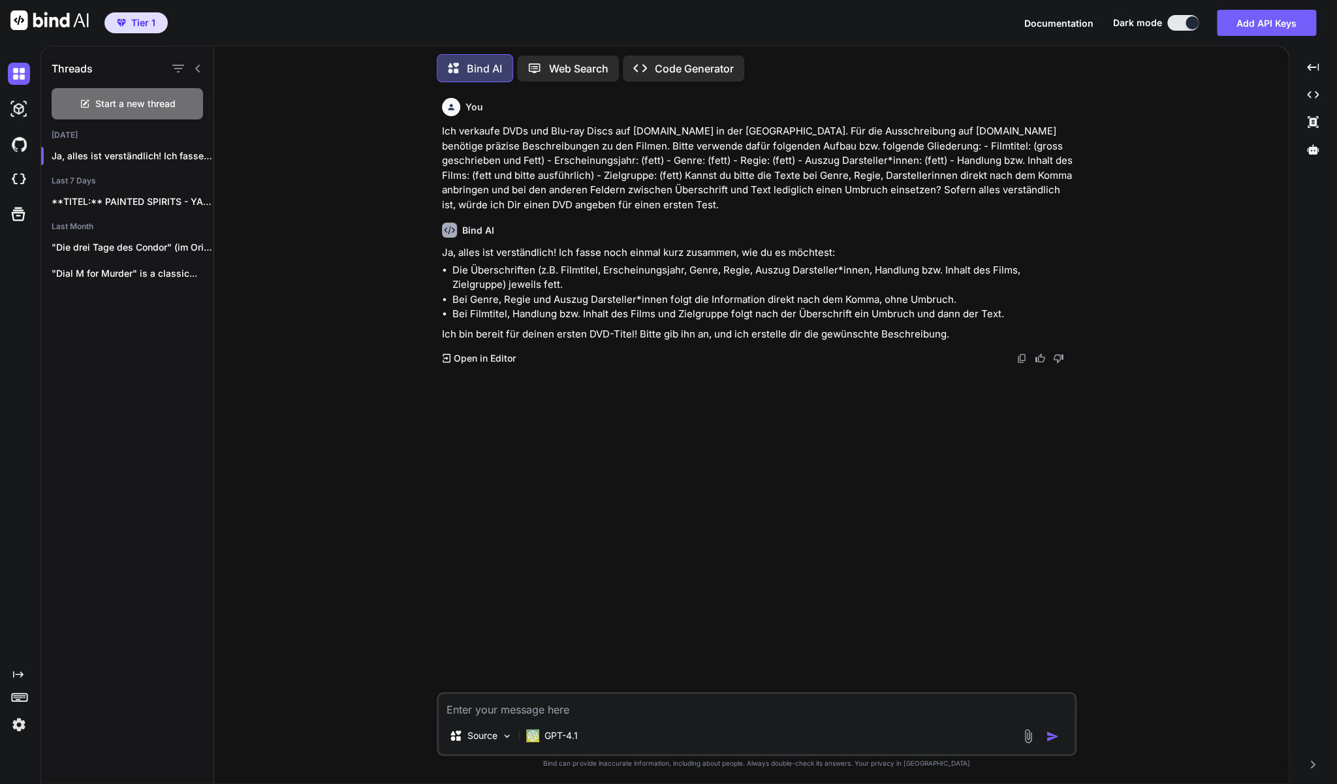
click at [474, 708] on textarea at bounding box center [757, 706] width 636 height 24
paste textarea "[PERSON_NAME] - [DEMOGRAPHIC_DATA] & Gentlemen DVD - Best Of!"
type textarea "zu [PERSON_NAME] - [DEMOGRAPHIC_DATA] & Gentlemen DVD - Best Of!"
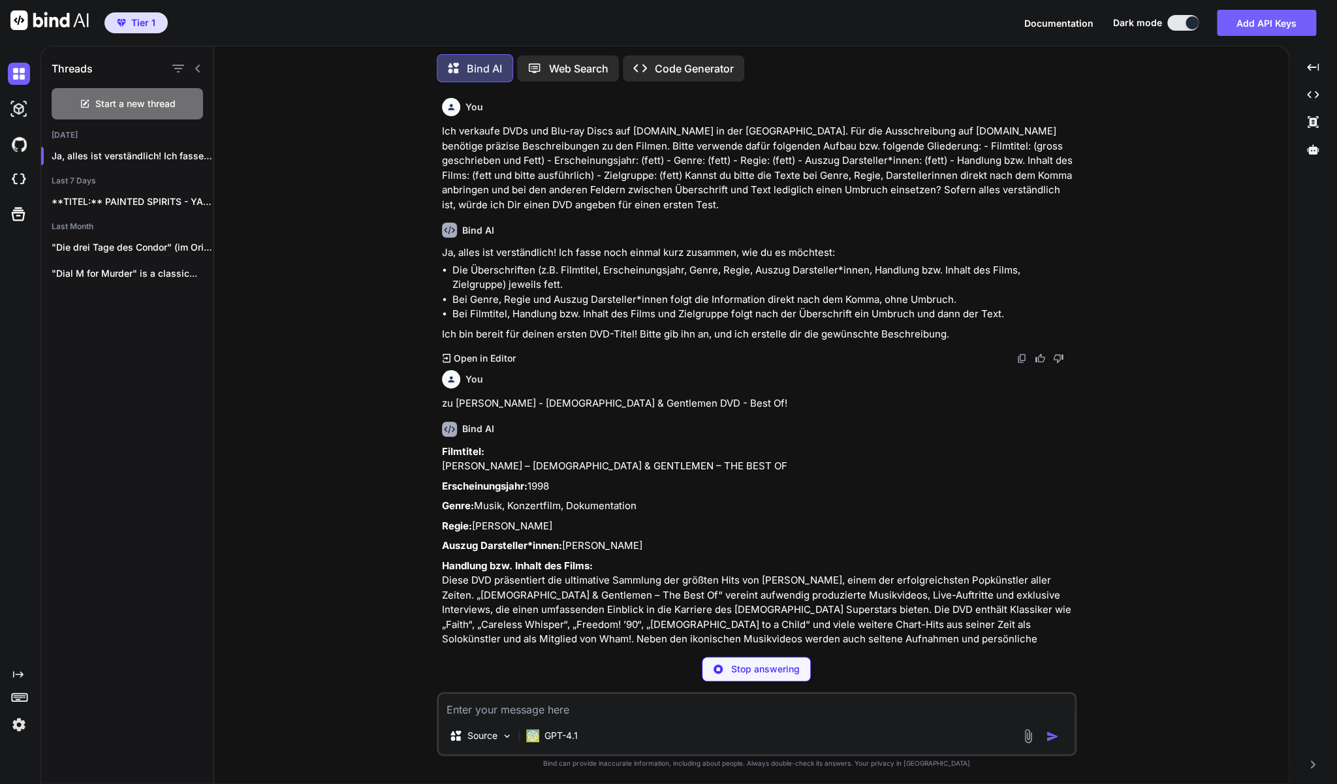
scroll to position [100, 0]
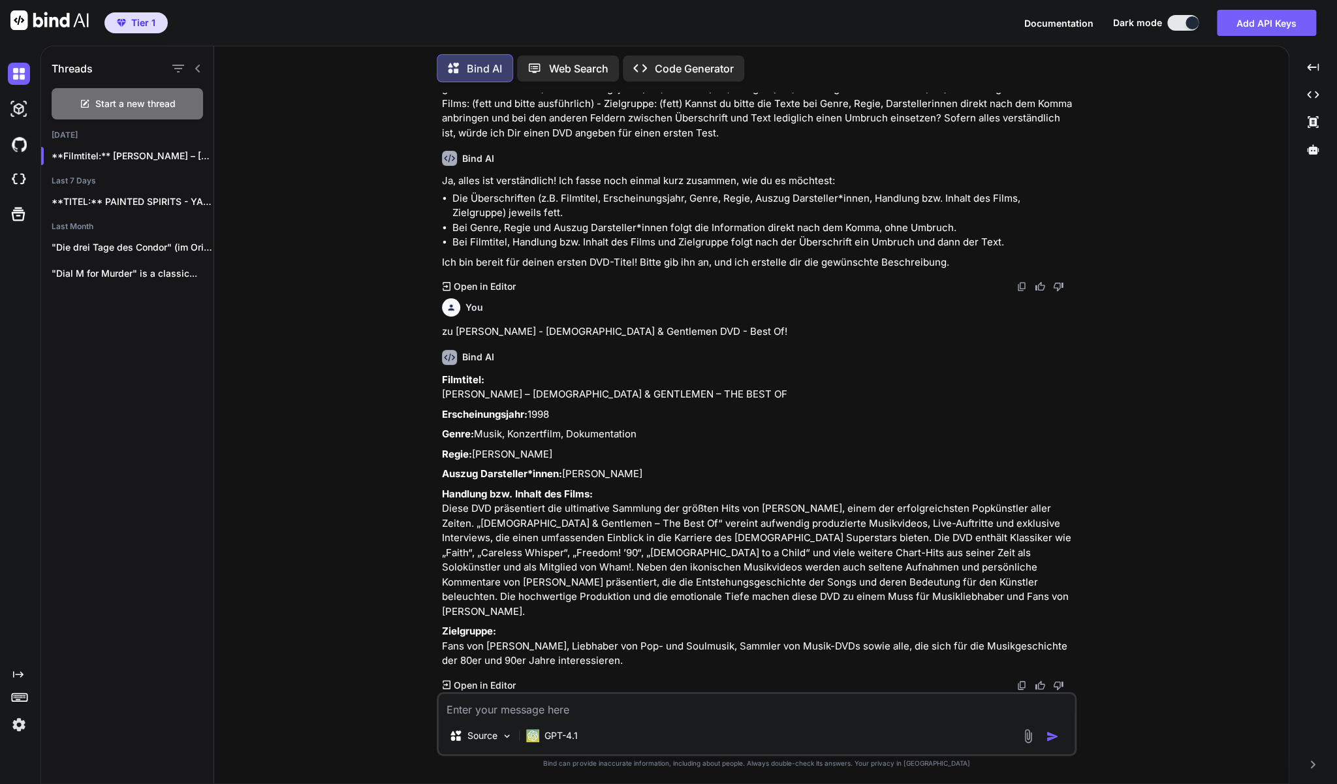
click at [566, 708] on textarea at bounding box center [757, 706] width 636 height 24
type textarea "Jetzt den Titel auch noch fett bitte"
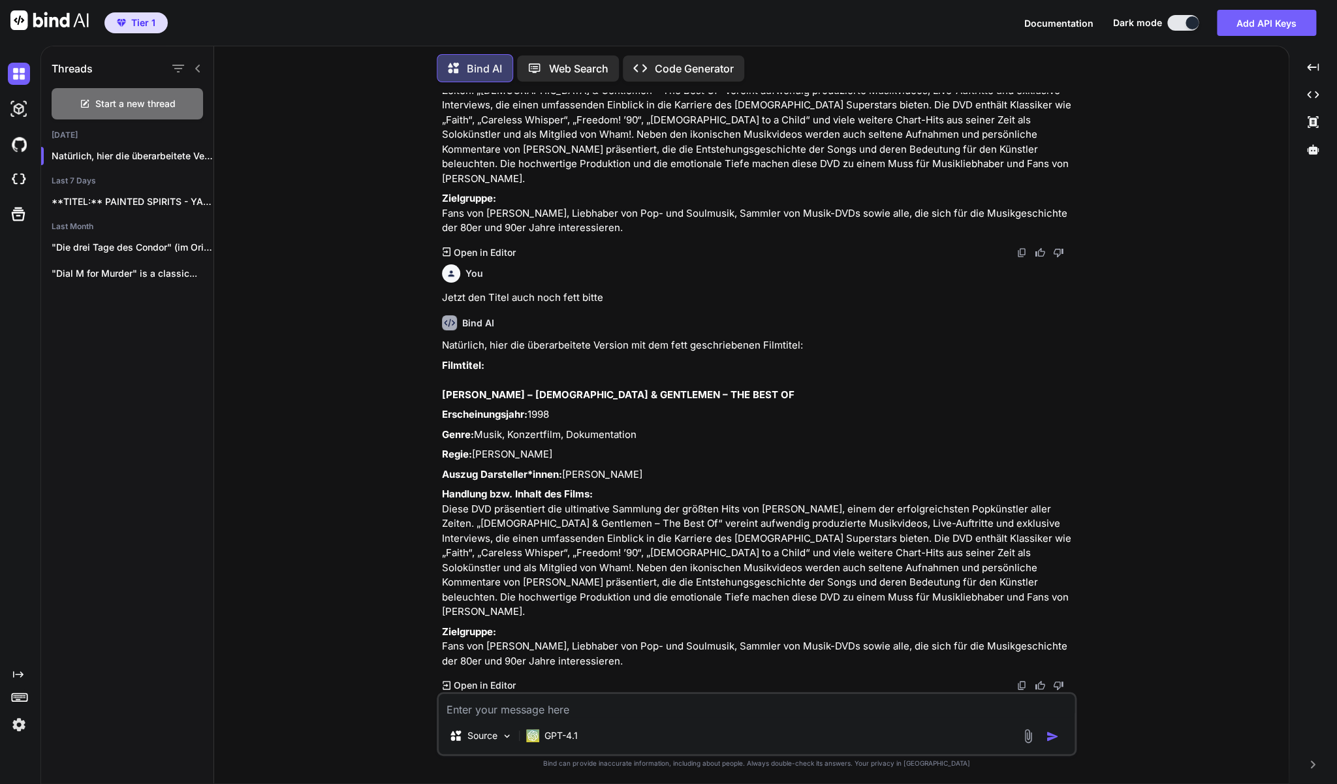
scroll to position [549, 0]
drag, startPoint x: 628, startPoint y: 661, endPoint x: 441, endPoint y: 379, distance: 338.1
click at [441, 379] on div "You Ich verkaufe DVDs und Blu-ray Discs auf [DOMAIN_NAME] in der [GEOGRAPHIC_DA…" at bounding box center [757, 392] width 637 height 599
copy div "LOREMI DOLORSI – AMETCO & ADIPISCIN – ELI SEDD EI Temporincididunt: 6103 Utlab:…"
click at [515, 710] on textarea at bounding box center [757, 706] width 636 height 24
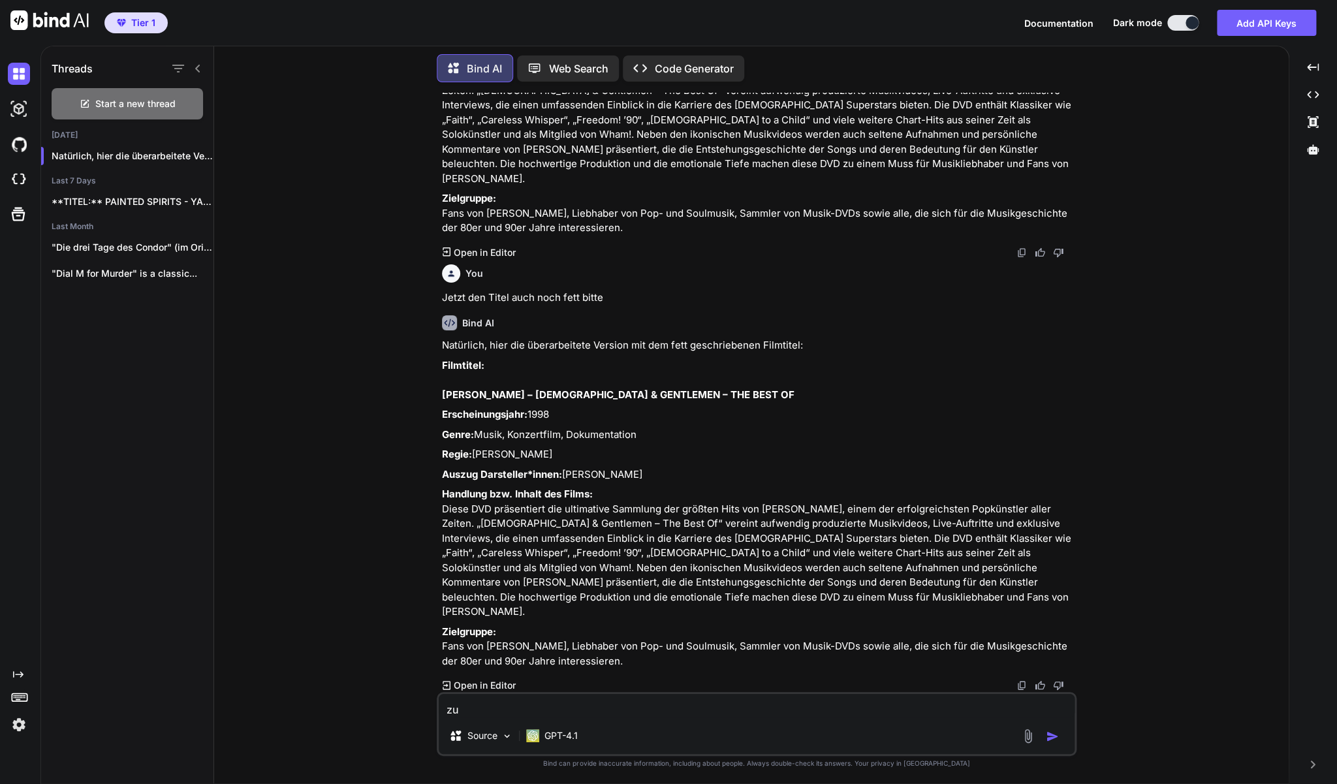
paste textarea "Destiny's Child - World Tour-DVD"
type textarea "zu Destiny's Child - World Tour-DVD"
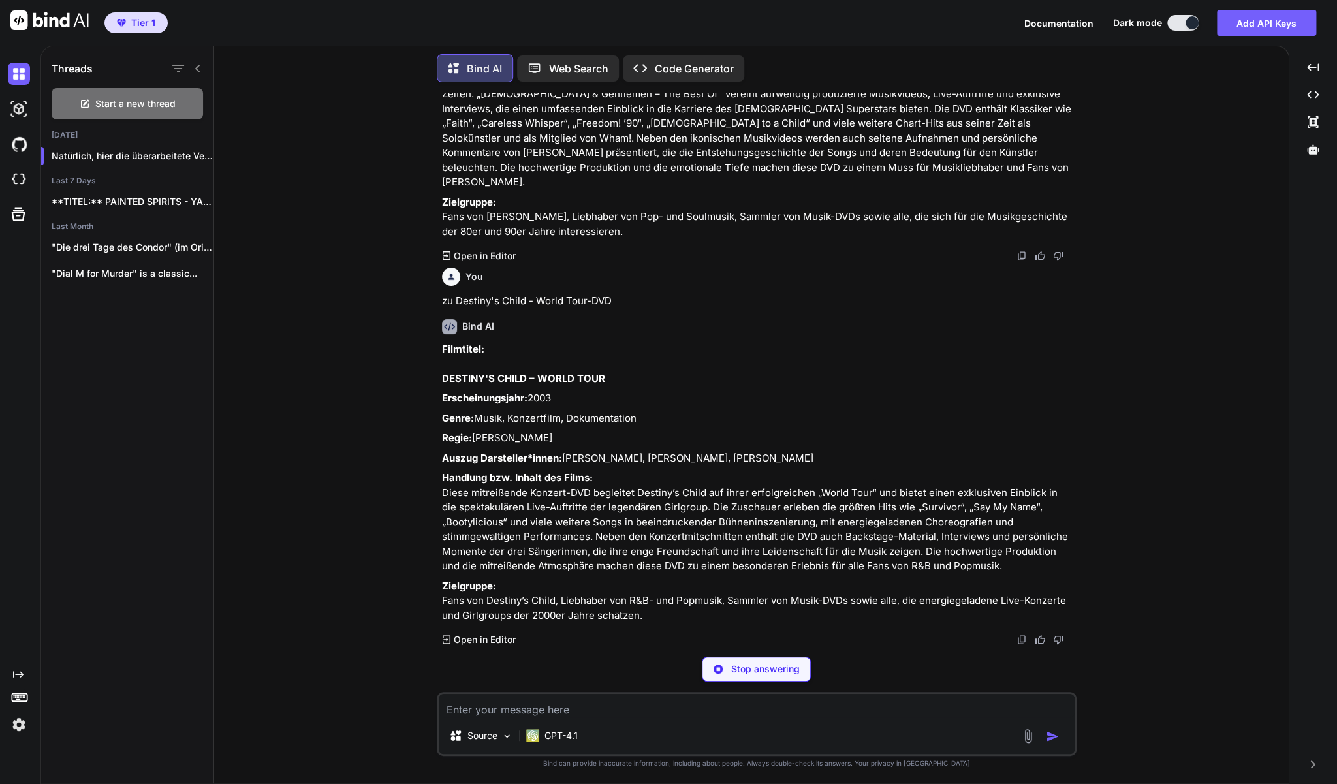
scroll to position [961, 0]
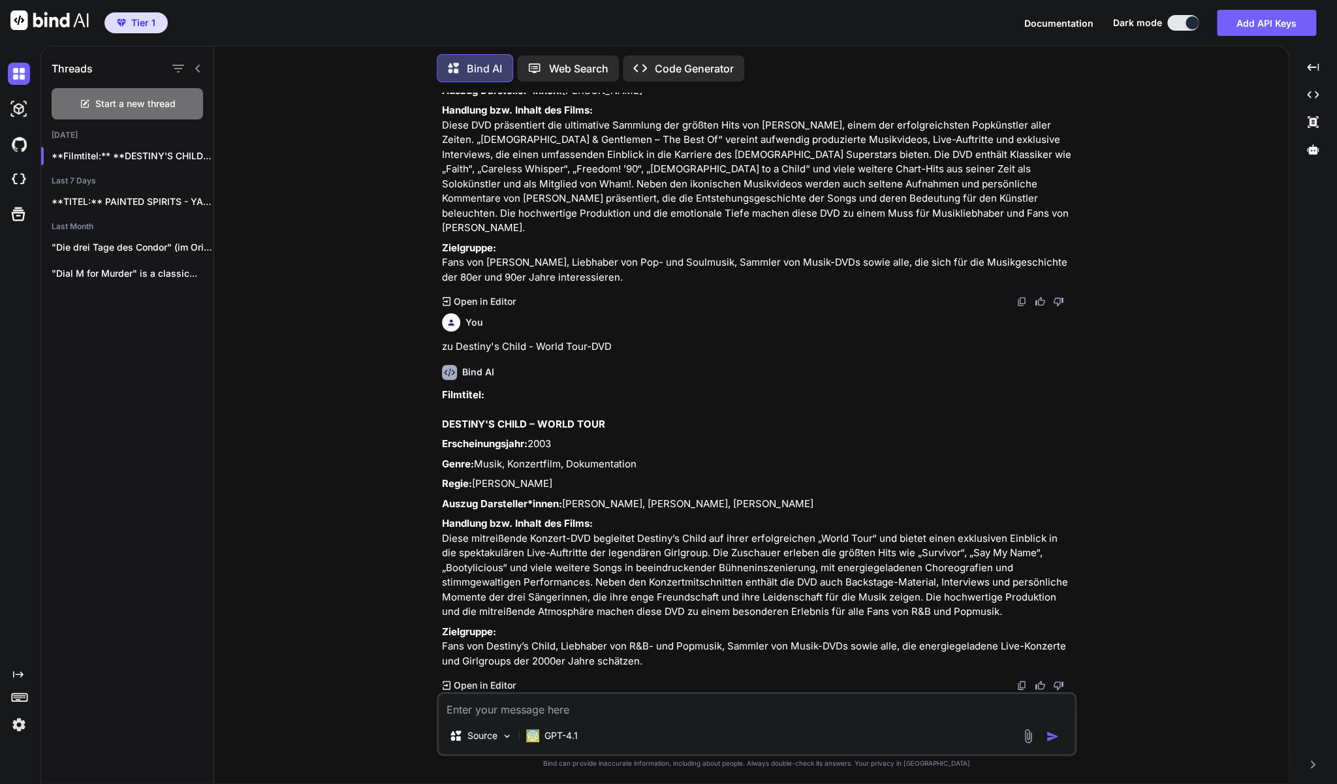
drag, startPoint x: 650, startPoint y: 660, endPoint x: 443, endPoint y: 398, distance: 333.8
click at [443, 398] on div "Filmtitel: DESTINY'S CHILD – WORLD TOUR Erscheinungsjahr: 2003 Genre: Musik, Ko…" at bounding box center [758, 528] width 632 height 281
copy div "LOREMIP'D SITAM – CONSE ADIP Elitseddoeiusmod: 9175 Tempo: Incid, Utlaboreetd, …"
click at [518, 713] on textarea at bounding box center [757, 706] width 636 height 24
paste textarea "Tap - Der Stepptanzfilm mit [PERSON_NAME] (DVD)"
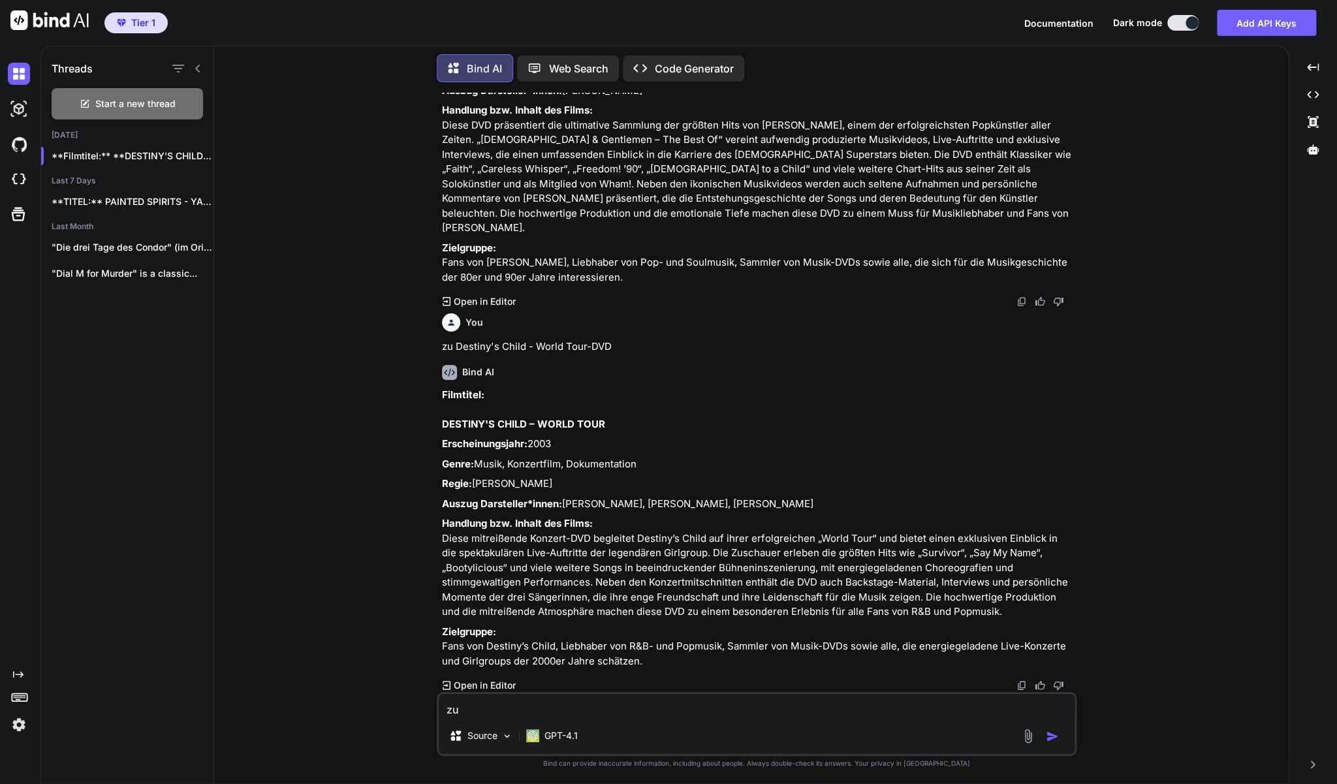
type textarea "zu Tap - Der Stepptanzfilm mit [PERSON_NAME] (DVD)"
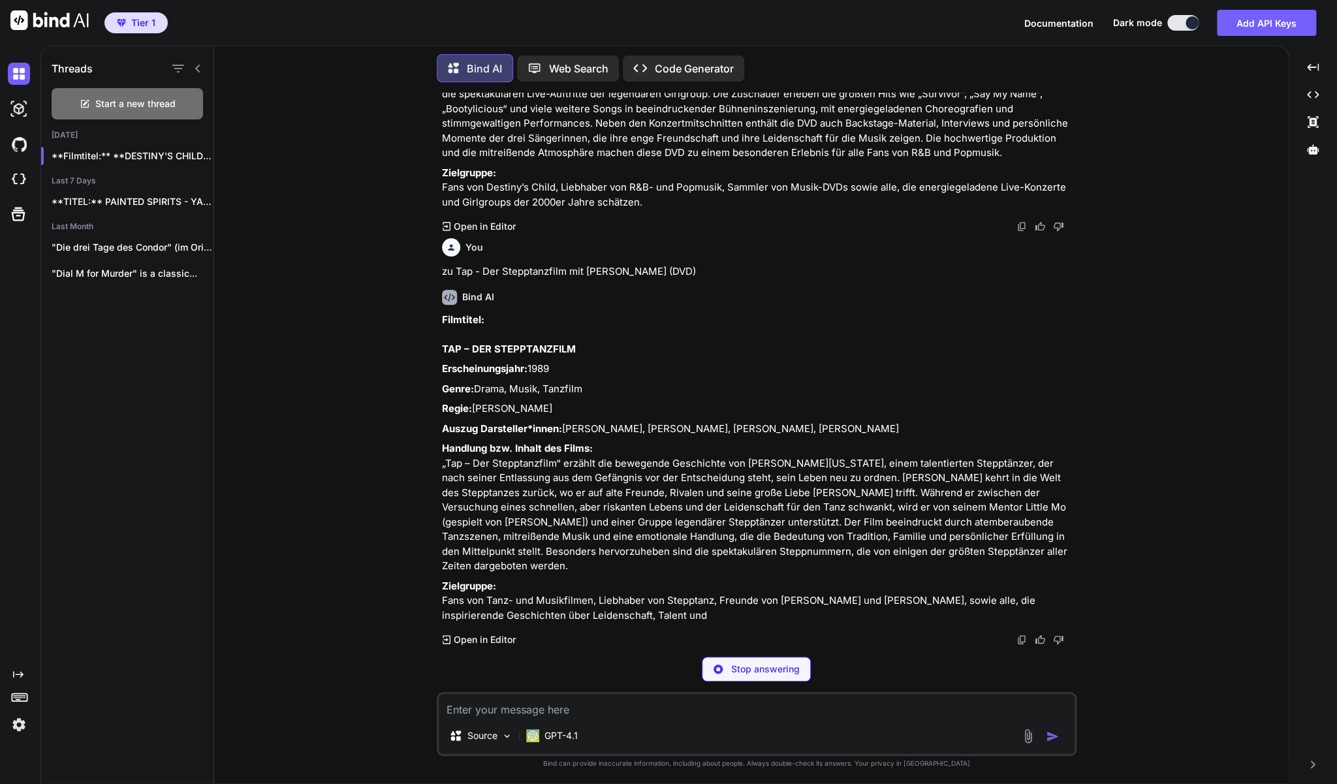
scroll to position [1389, 0]
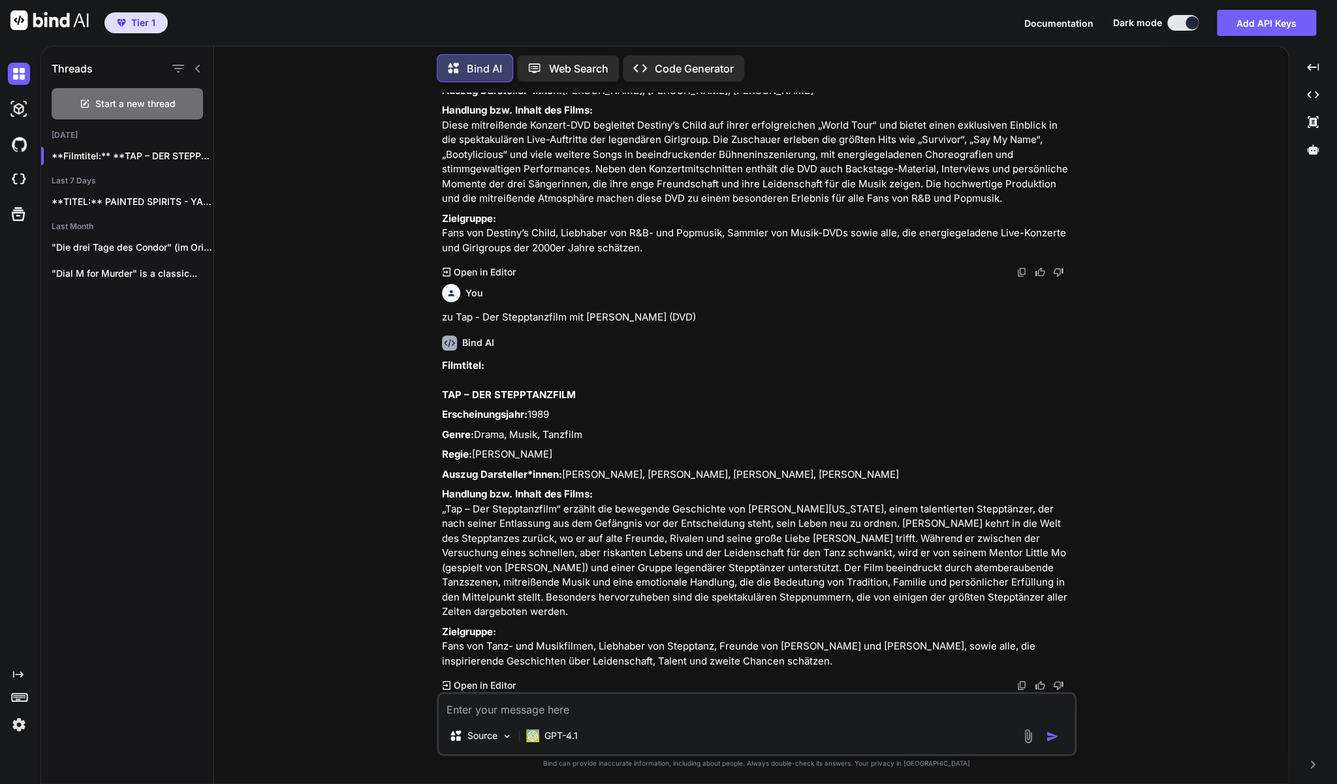
drag, startPoint x: 838, startPoint y: 661, endPoint x: 439, endPoint y: 384, distance: 486.0
click at [439, 384] on div "You Ich verkaufe DVDs und Blu-ray Discs auf [DOMAIN_NAME] in der [GEOGRAPHIC_DA…" at bounding box center [757, 392] width 637 height 599
copy div "LOR – IPS DOLORSITAMETC Adipiscingelitse: 5343 Doeiu: Tempo, Incid, Utlabore Et…"
click at [611, 704] on textarea at bounding box center [757, 706] width 636 height 24
paste textarea "[PERSON_NAME] - What's Love Got To Do With It (DVD)"
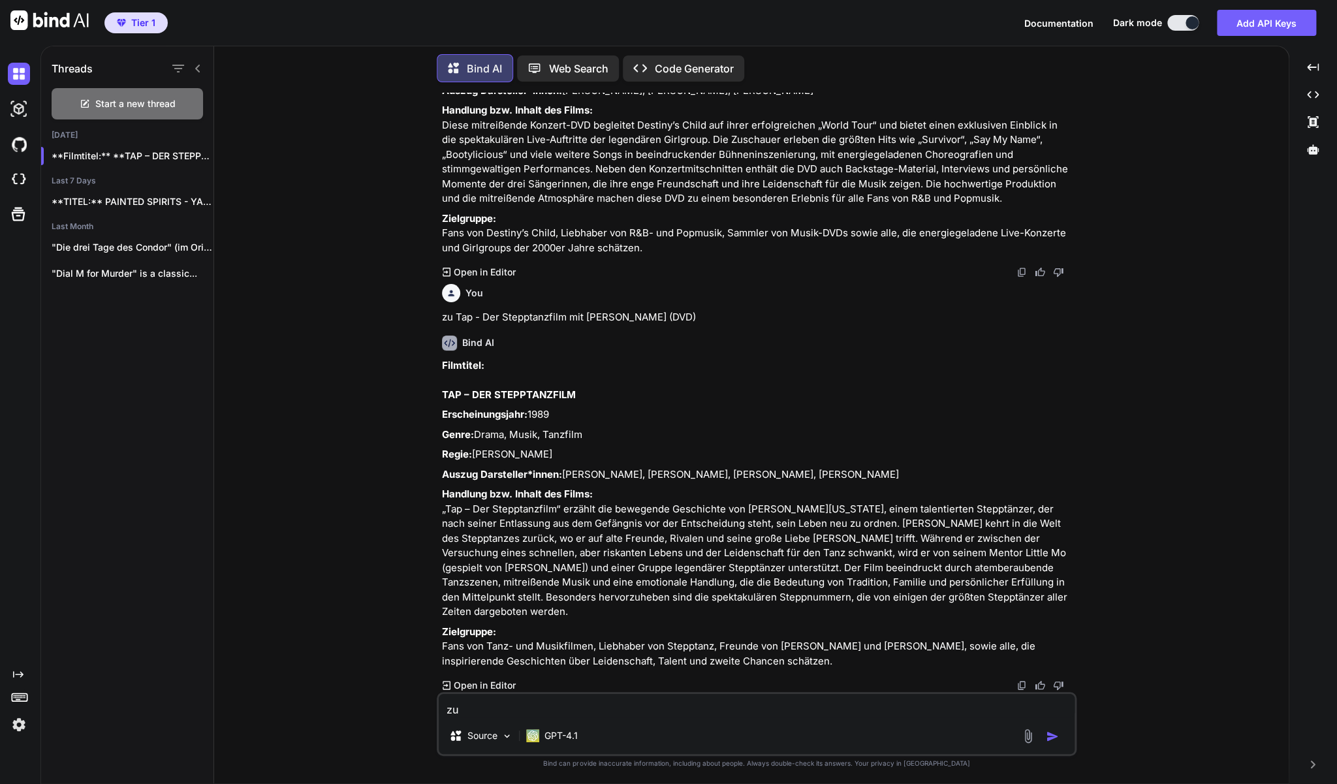
type textarea "zu [PERSON_NAME] - What's Love Got To Do With It (DVD)"
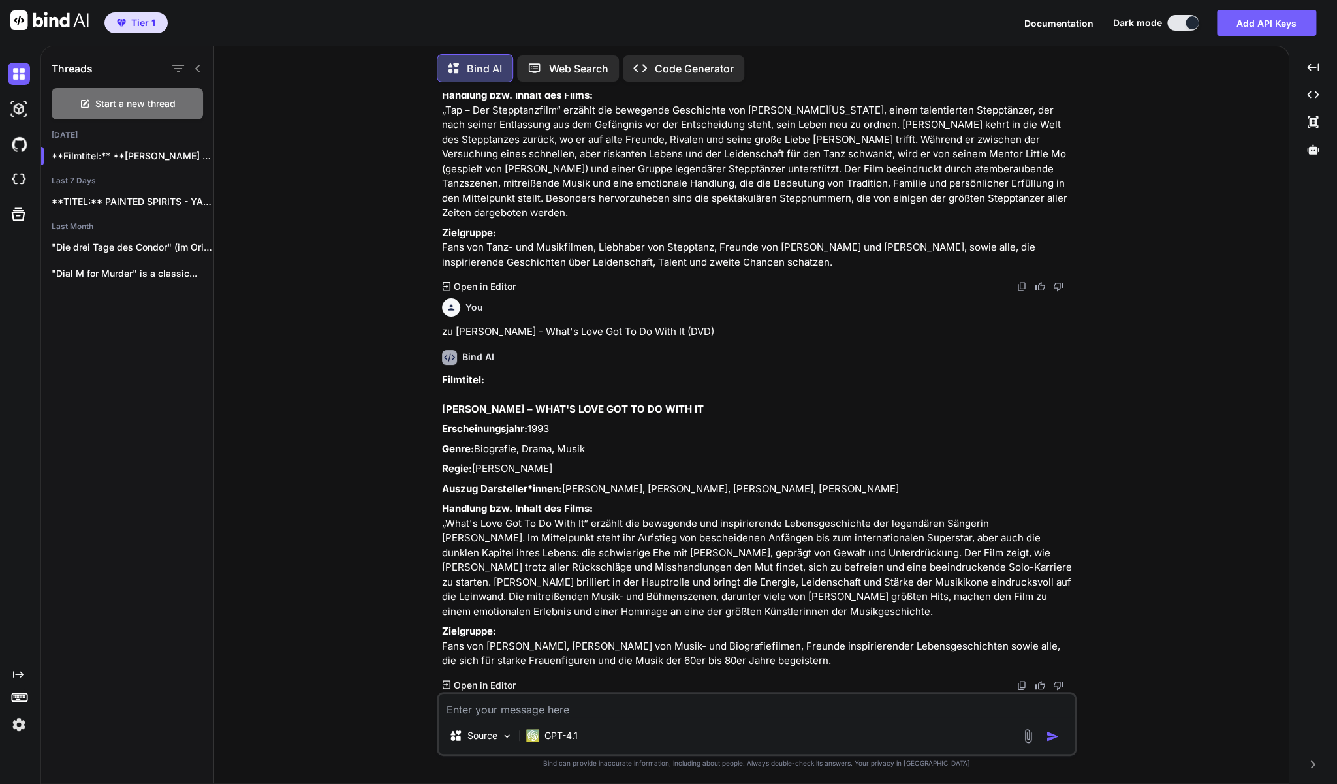
scroll to position [1743, 0]
click at [550, 710] on textarea at bounding box center [757, 706] width 636 height 24
paste textarea "DVD: Scratch - Hip-Hop DJ-Kultur Doku"
type textarea "zu DVD: Scratch - Hip-Hop DJ-Kultur Doku"
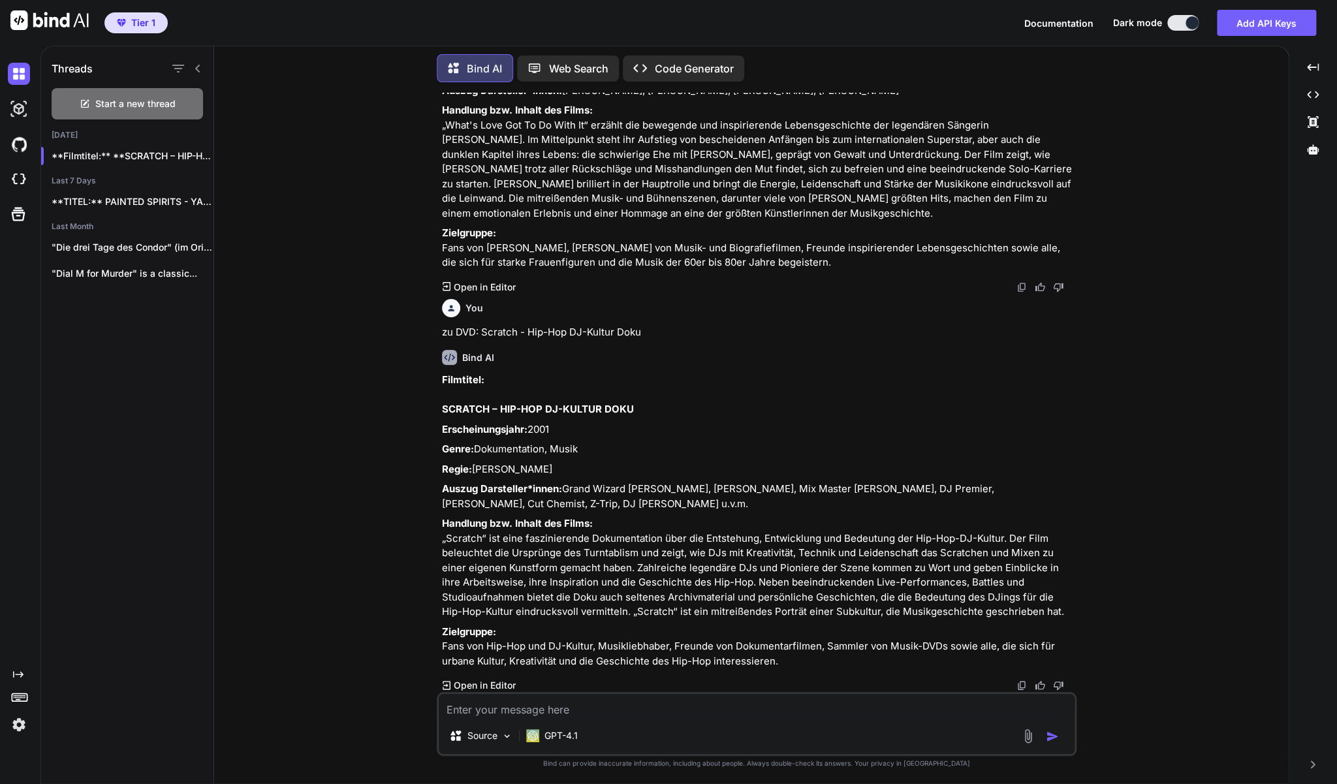
scroll to position [2245, 0]
drag, startPoint x: 443, startPoint y: 381, endPoint x: 797, endPoint y: 663, distance: 452.1
click at [797, 663] on div "Filmtitel: SCRATCH – HIP-HOP DJ-KULTUR DOKU Erscheinungsjahr: 2001 Genre: Dokum…" at bounding box center [758, 521] width 632 height 296
copy div "LOREMIP – DOL-SIT AM-CONSEC ADIP Elitseddoeiusmod: 6002 Tempo: Incididuntutl, E…"
click at [491, 701] on textarea at bounding box center [757, 706] width 636 height 24
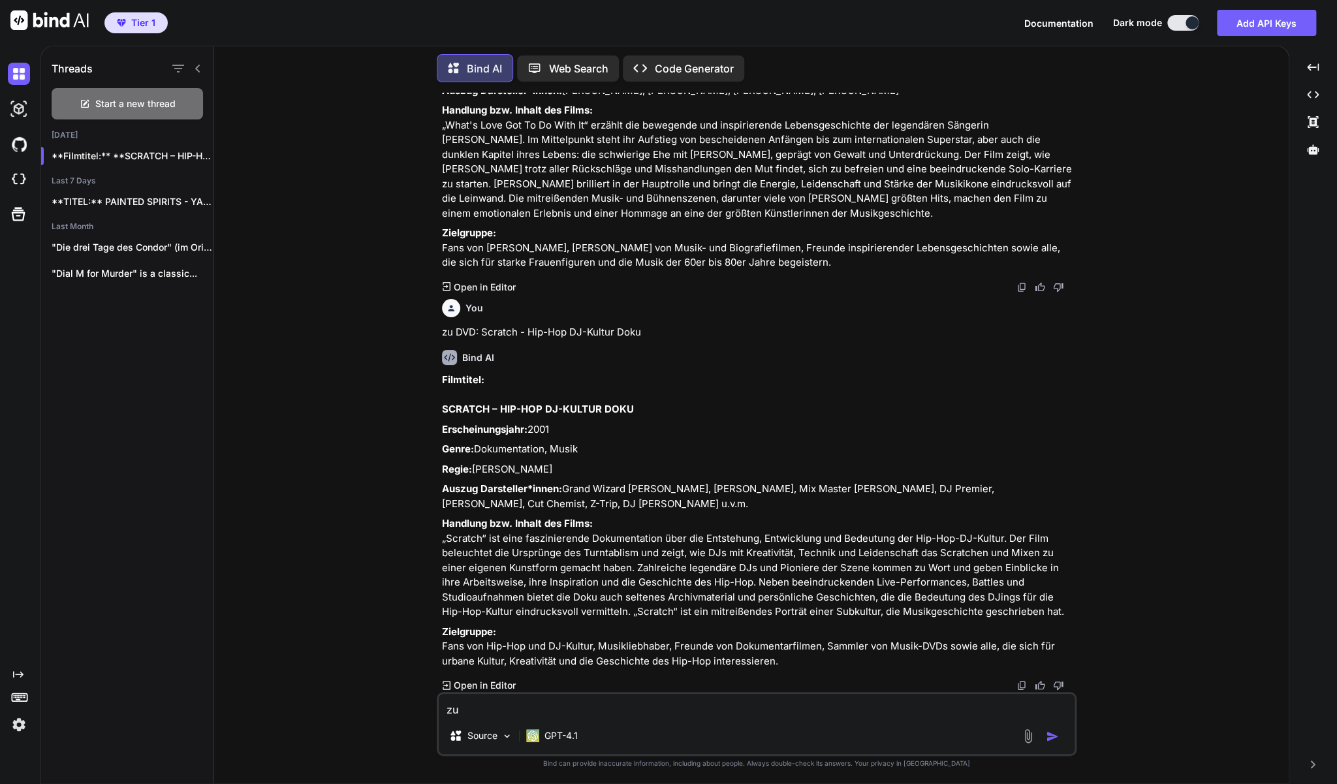
paste textarea "The Doors (DVD) -mit [PERSON_NAME] & [PERSON_NAME]"
type textarea "zu The Doors (DVD) -mit [PERSON_NAME] & [PERSON_NAME]"
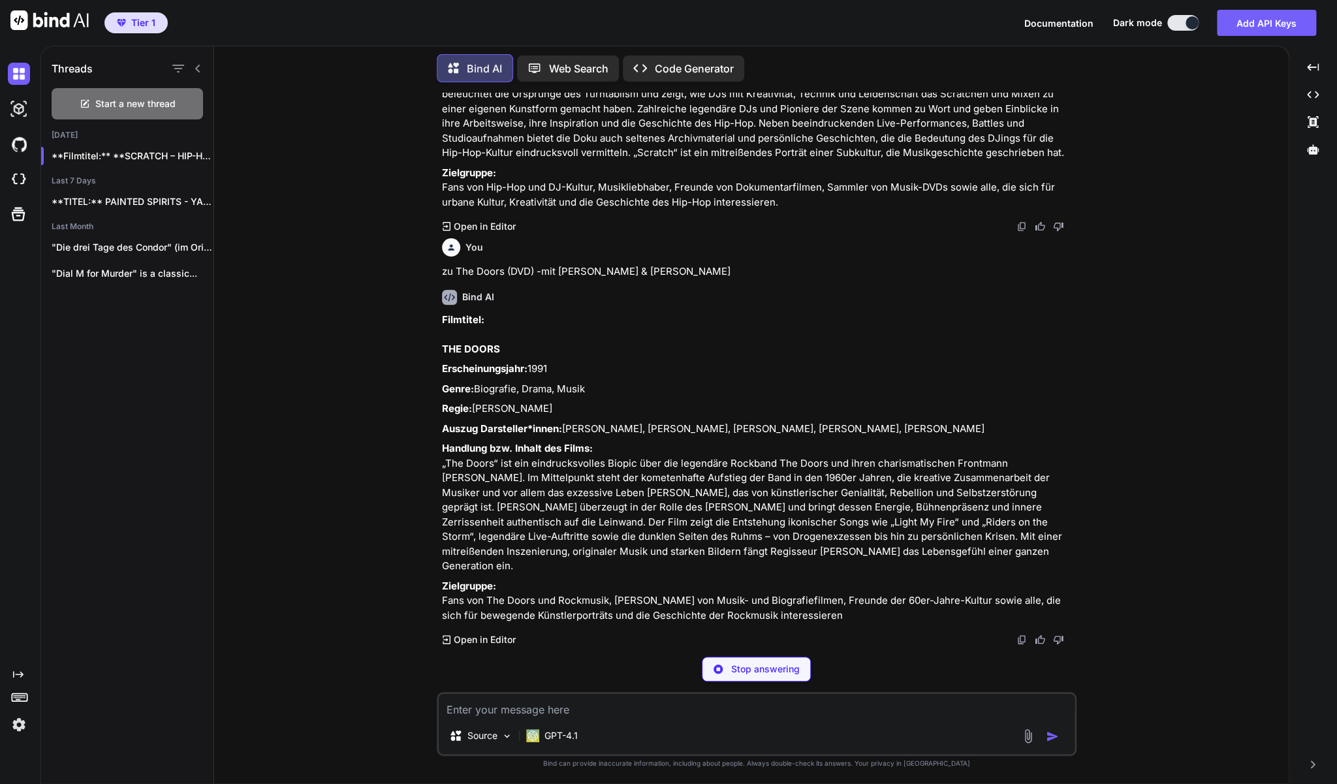
scroll to position [2674, 0]
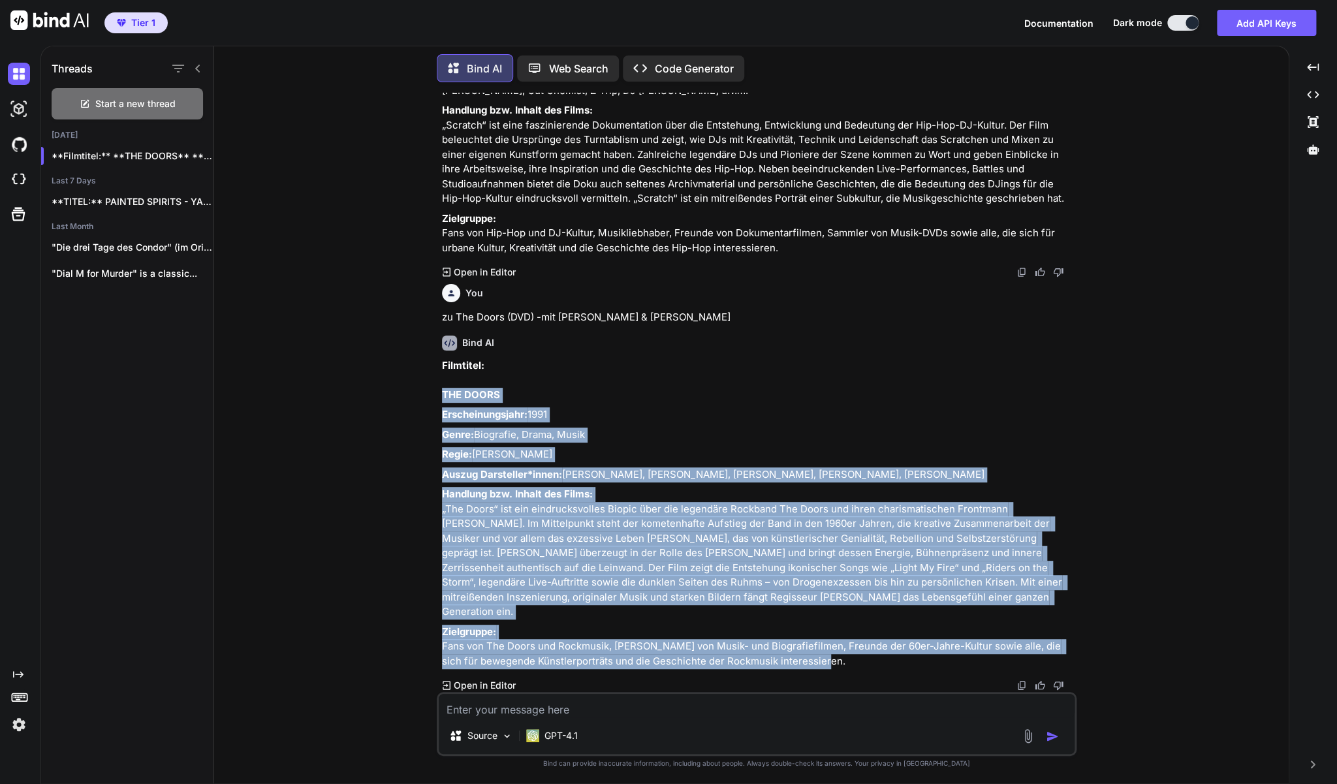
drag, startPoint x: 811, startPoint y: 656, endPoint x: 441, endPoint y: 382, distance: 460.4
click at [441, 382] on div "You Ich verkaufe DVDs und Blu-ray Discs auf [DOMAIN_NAME] in der [GEOGRAPHIC_DA…" at bounding box center [757, 392] width 637 height 599
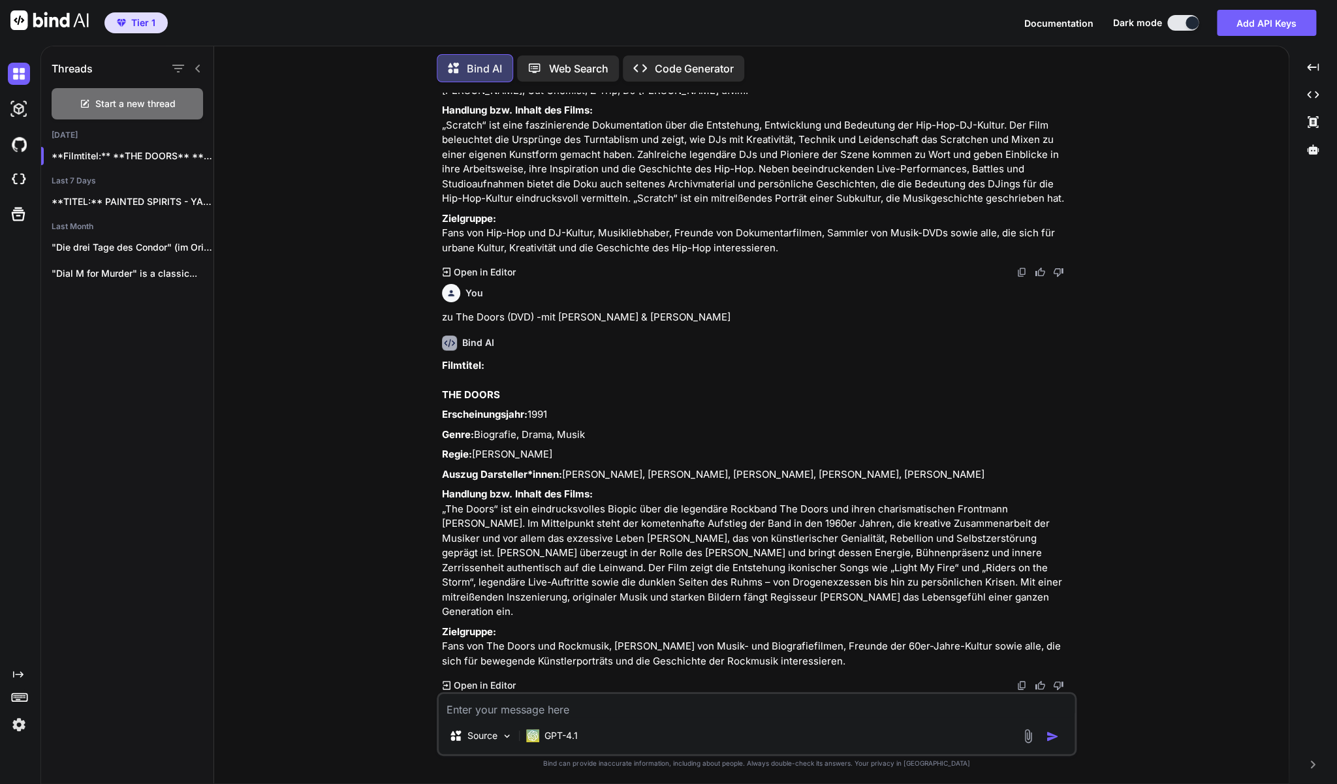
click at [648, 714] on textarea at bounding box center [757, 706] width 636 height 24
paste textarea "[PERSON_NAME] - "Staying Alive" (DVD - Kultfilm!)"
type textarea "zu [PERSON_NAME] - "Staying Alive" (DVD - Kultfilm!)"
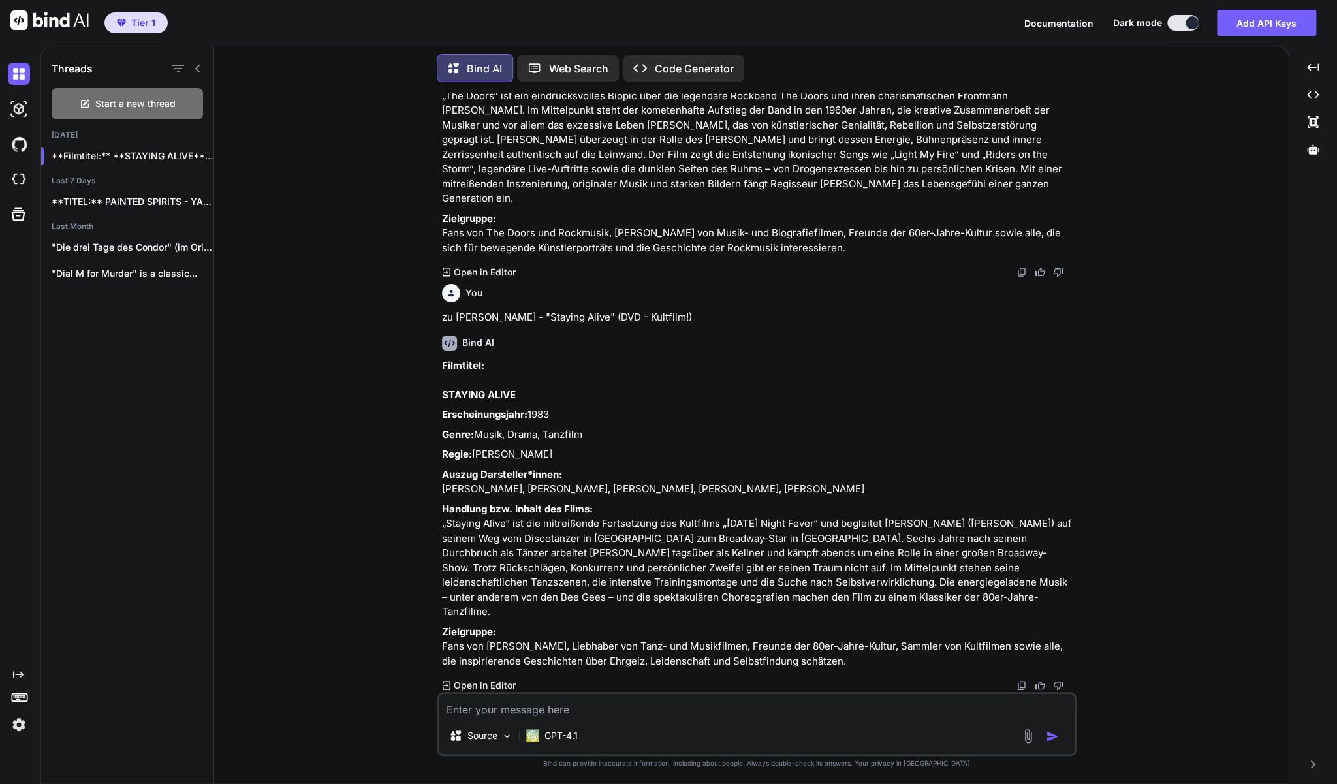
scroll to position [3116, 0]
drag, startPoint x: 836, startPoint y: 665, endPoint x: 443, endPoint y: 364, distance: 494.6
click at [443, 364] on div "Filmtitel: STAYING ALIVE Erscheinungsjahr: 1983 Genre: Musik, Drama, Tanzfilm R…" at bounding box center [758, 513] width 632 height 311
click at [512, 708] on textarea at bounding box center [757, 706] width 636 height 24
paste textarea "Footloose (DVD)"
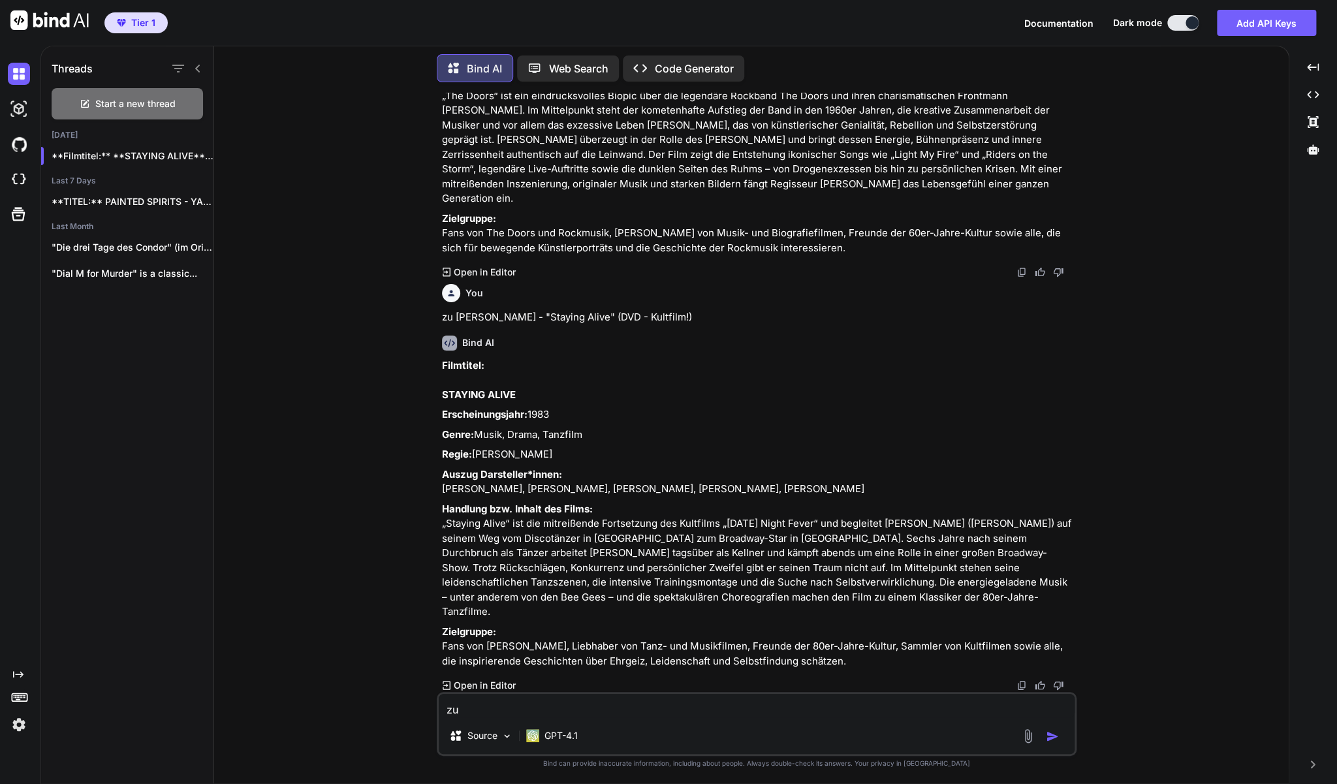
type textarea "zu Footloose (DVD)"
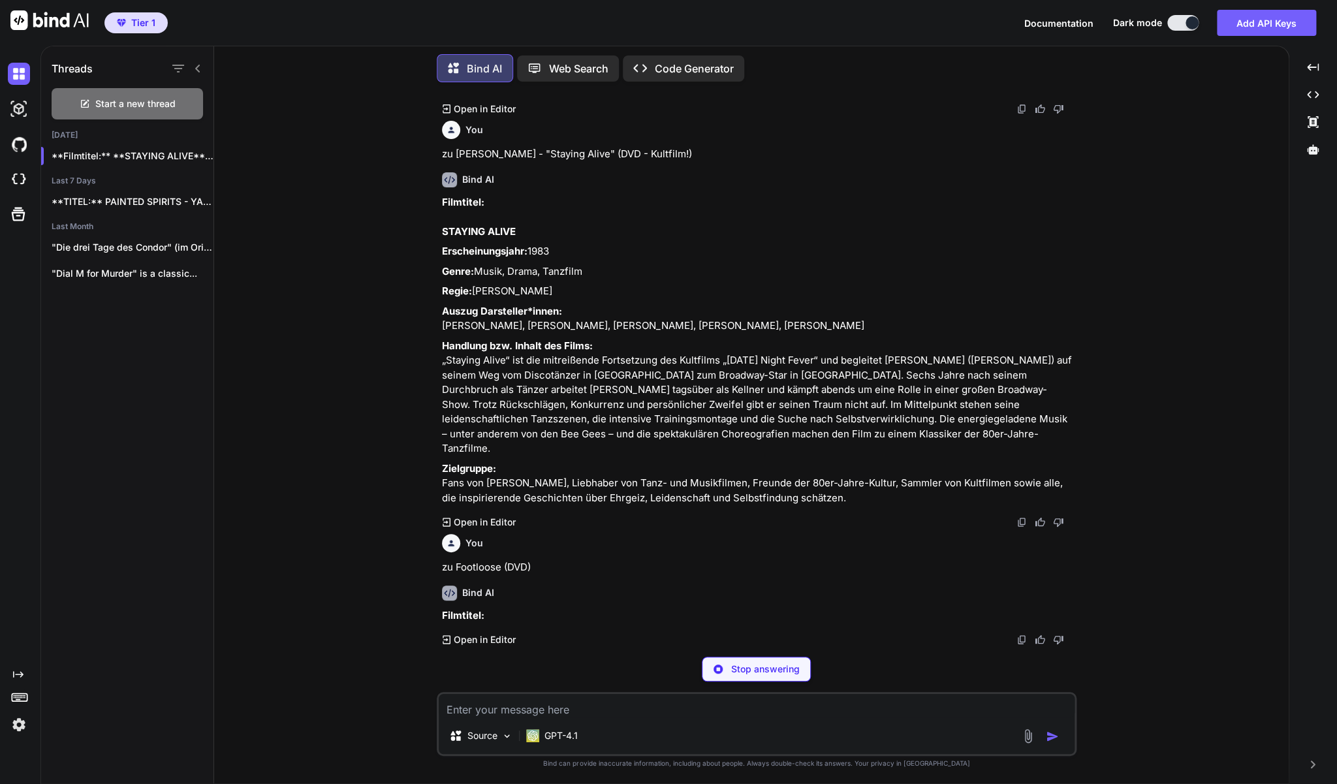
scroll to position [3241, 0]
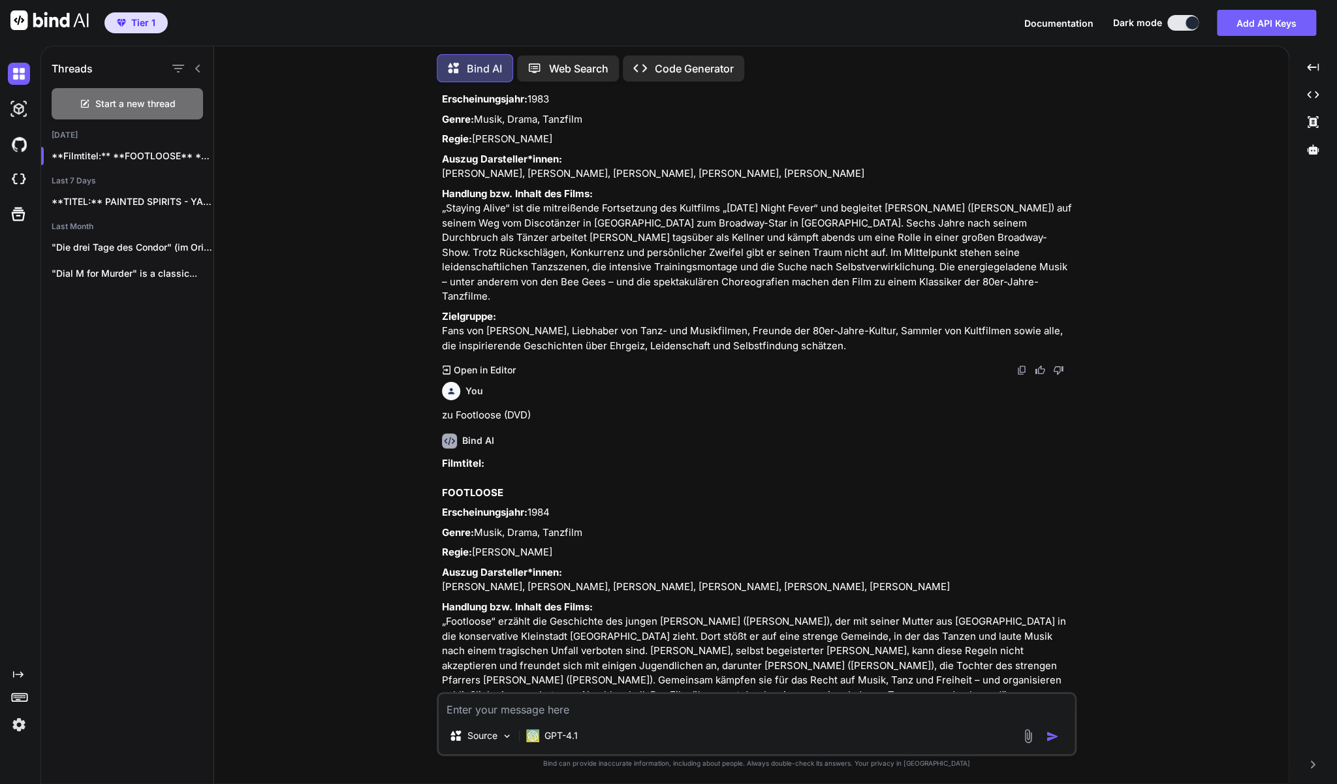
click at [547, 714] on textarea at bounding box center [757, 706] width 636 height 24
paste textarea "[PERSON_NAME] - The [PERSON_NAME] Show"
type textarea "zur DVD: [PERSON_NAME] - The [PERSON_NAME] Show"
click at [1049, 734] on img "button" at bounding box center [1052, 736] width 13 height 13
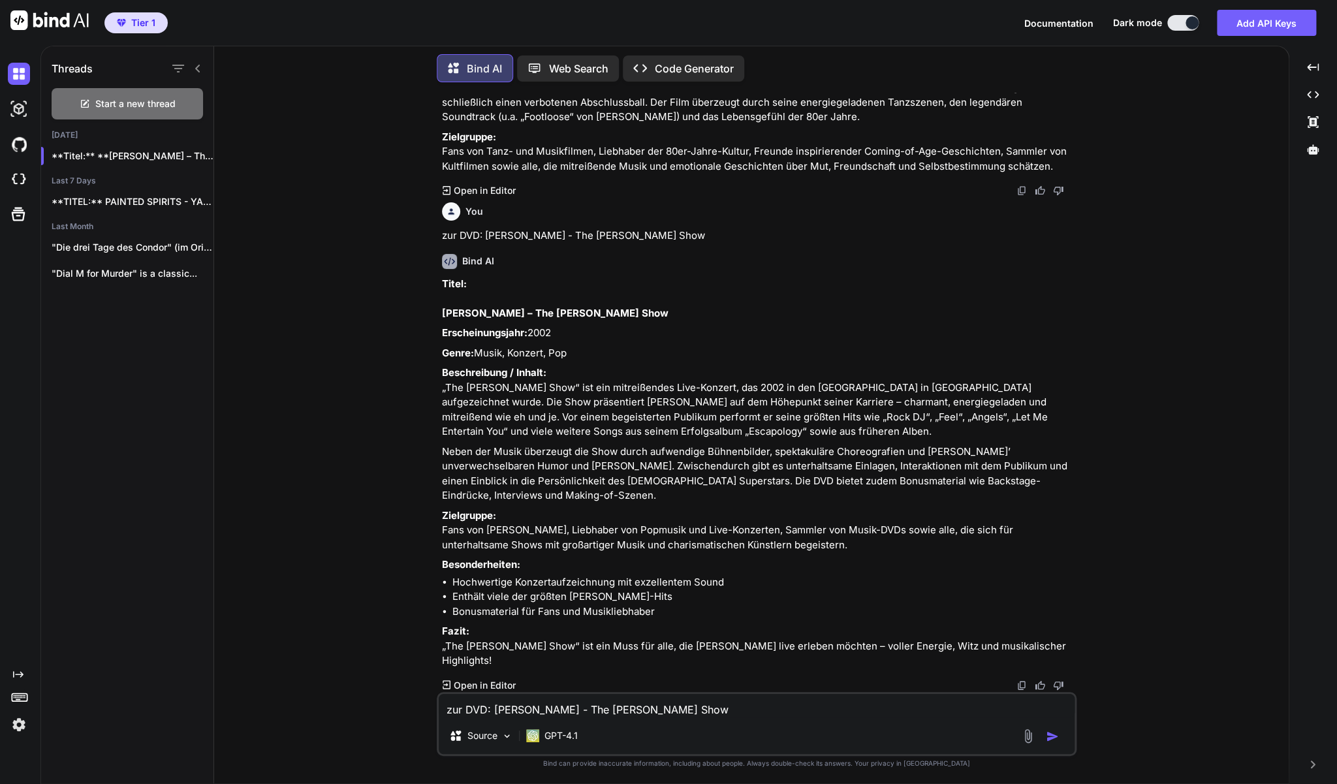
scroll to position [4098, 0]
drag, startPoint x: 552, startPoint y: 660, endPoint x: 439, endPoint y: 264, distance: 412.1
click at [439, 264] on div "You Ich verkaufe DVDs und Blu-ray Discs auf [DOMAIN_NAME] in der [GEOGRAPHIC_DA…" at bounding box center [757, 392] width 637 height 599
